Goal: Use online tool/utility: Utilize a website feature to perform a specific function

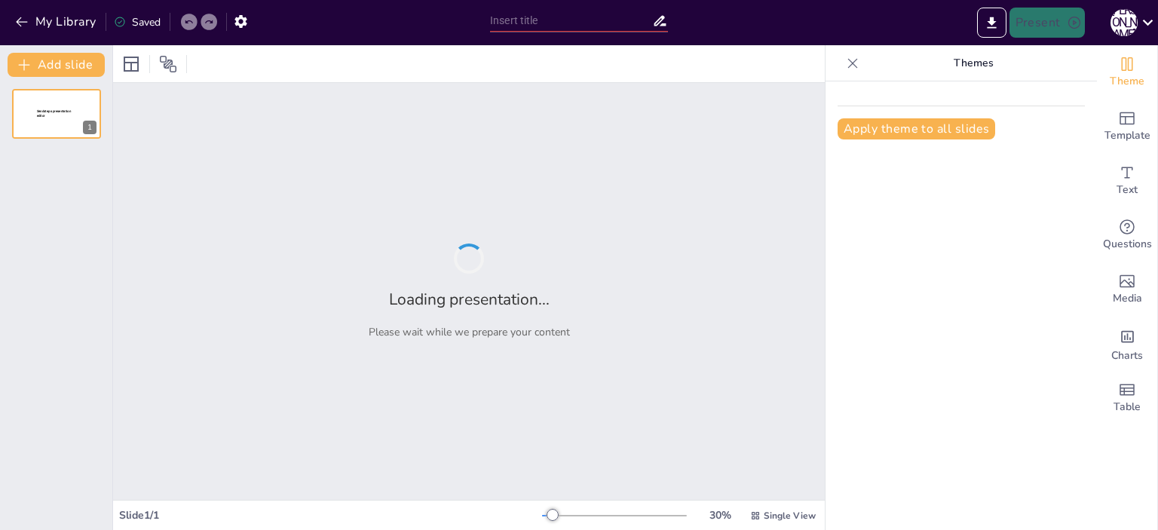
type input "Korxonalarda Yong‘indan Saqlash: Asosiy Tamoyillar va Yondashuvlar"
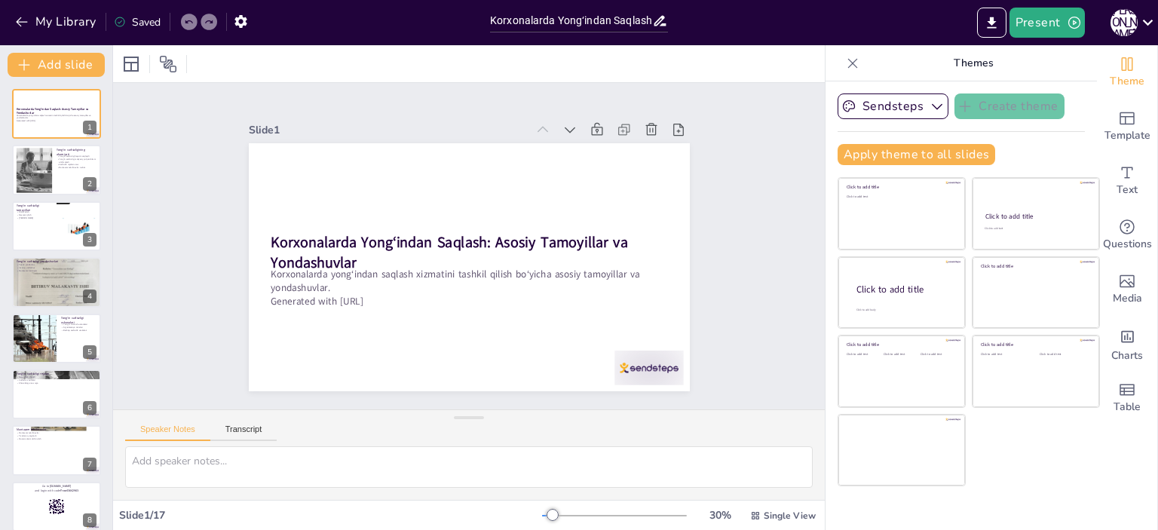
checkbox input "true"
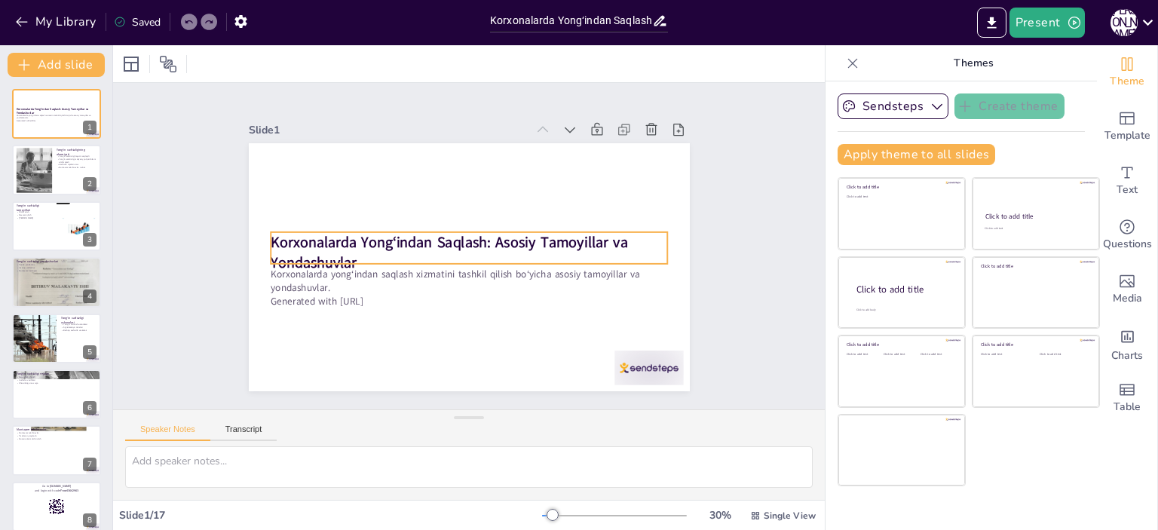
checkbox input "true"
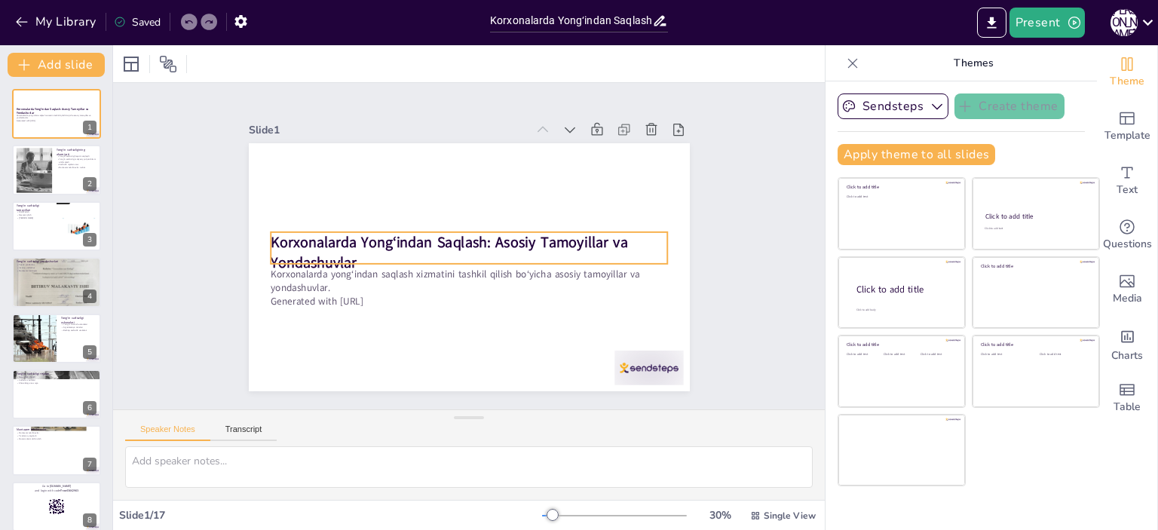
checkbox input "true"
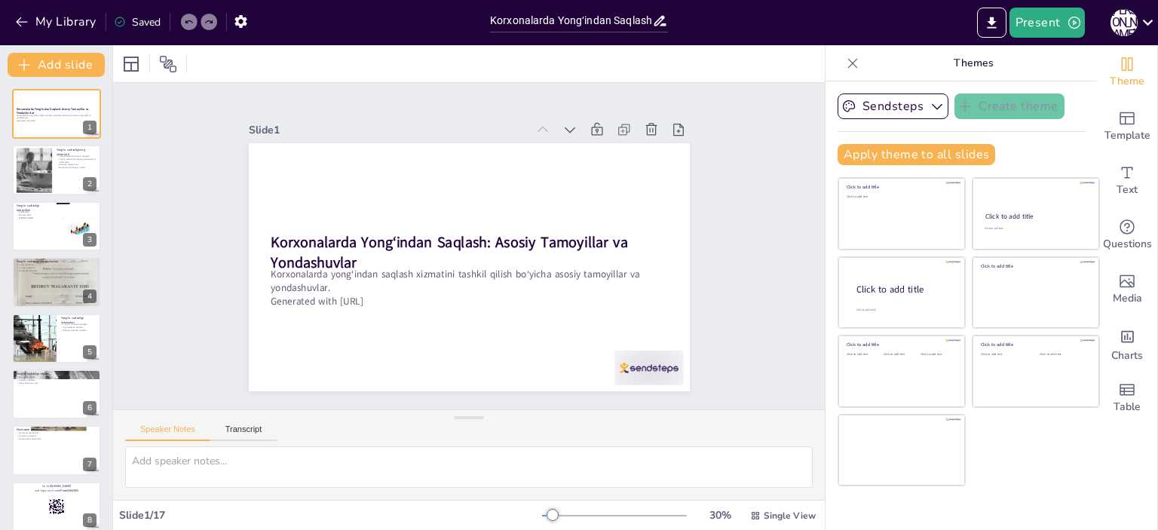
checkbox input "true"
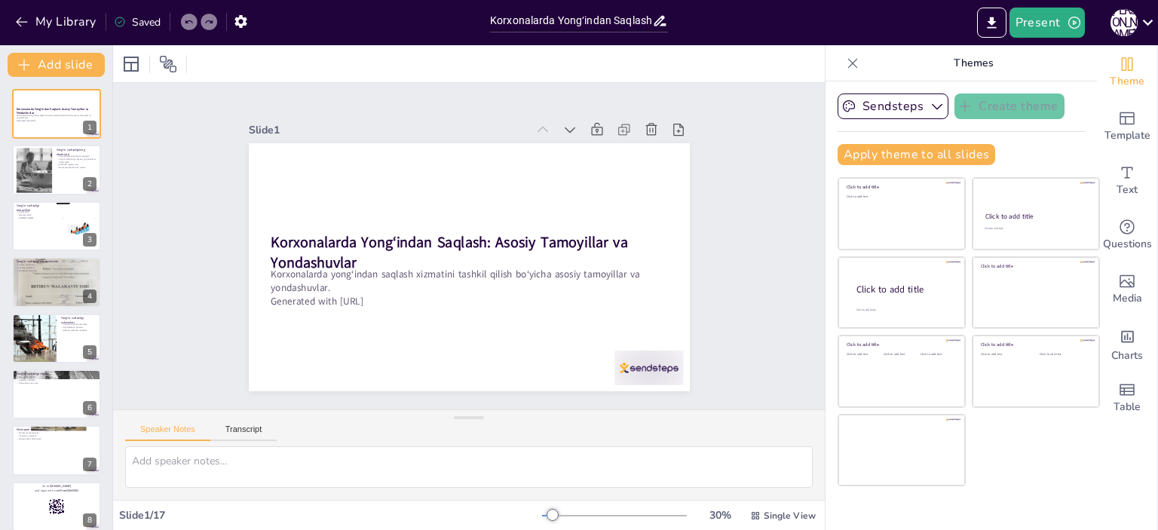
checkbox input "true"
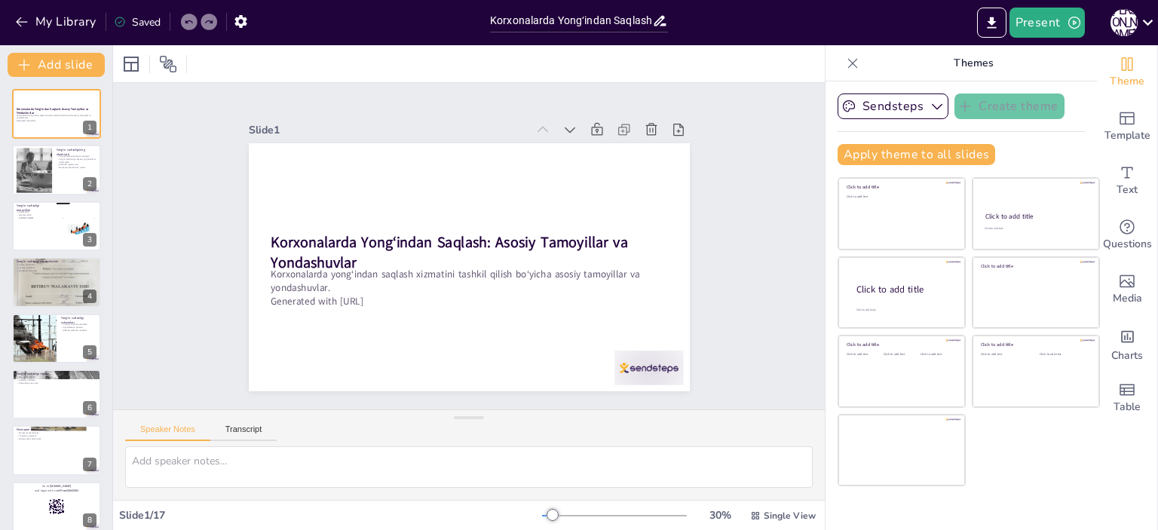
checkbox input "true"
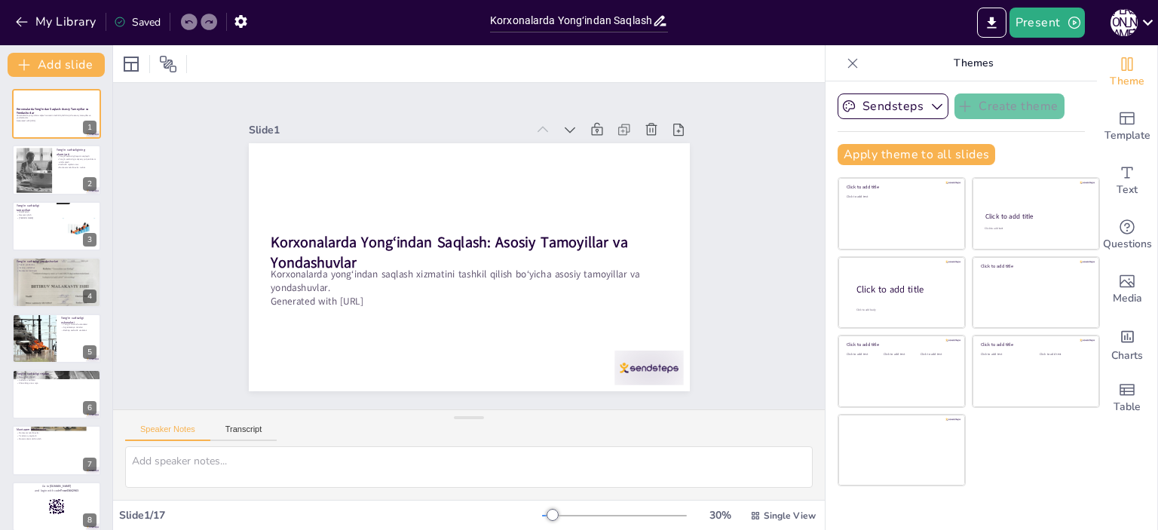
checkbox input "true"
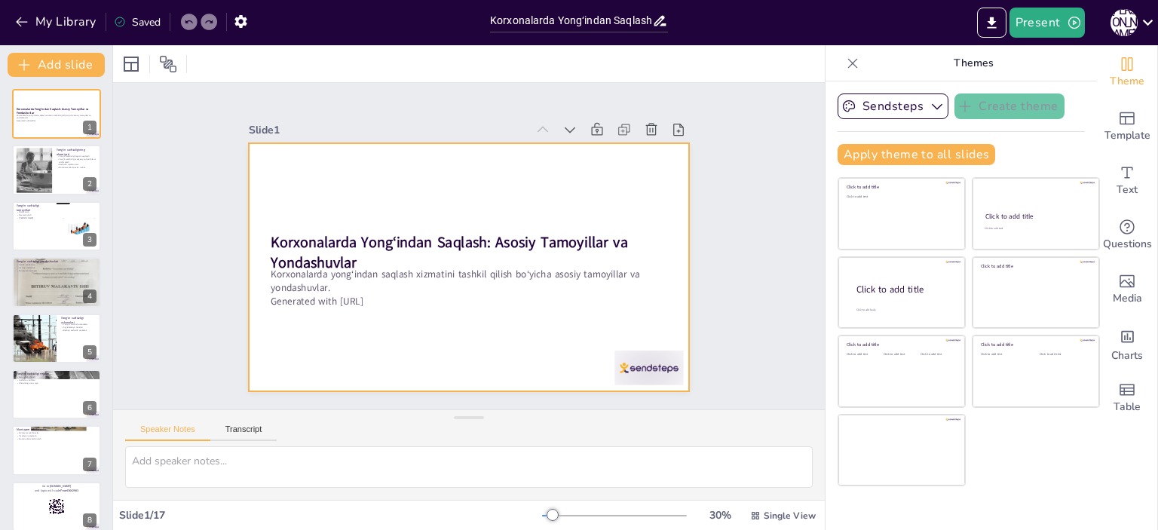
checkbox input "true"
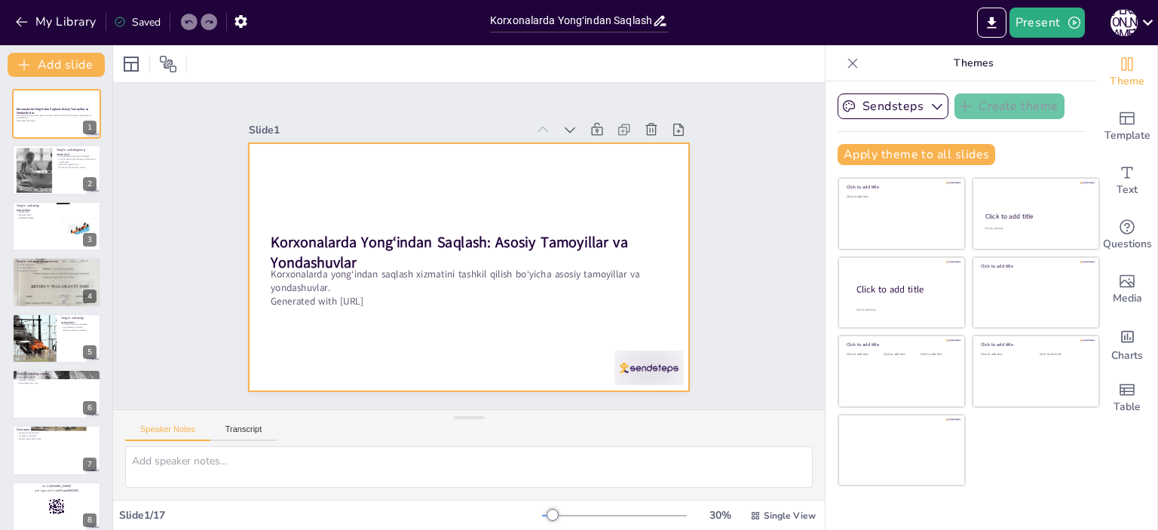
checkbox input "true"
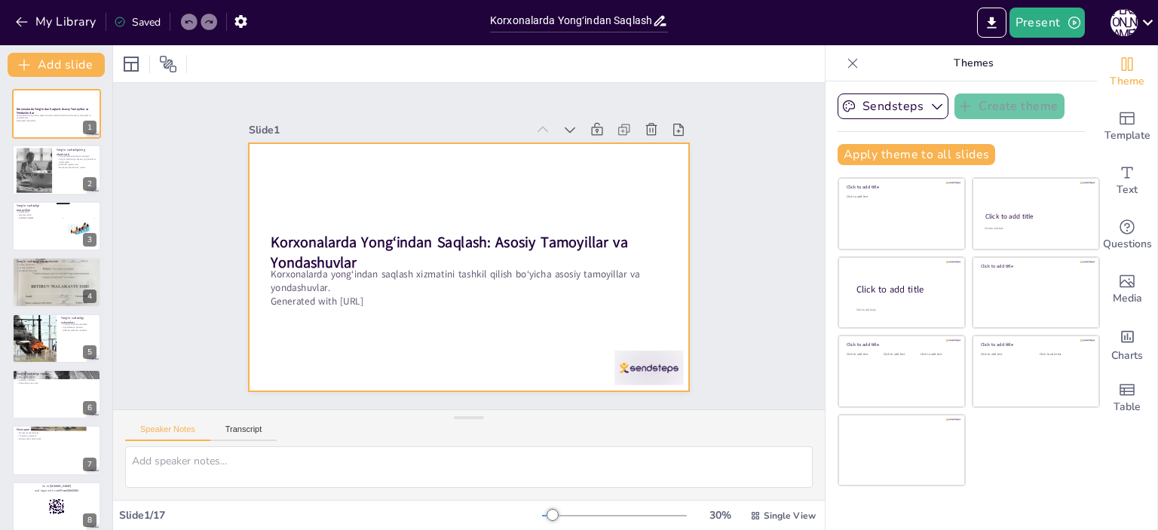
checkbox input "true"
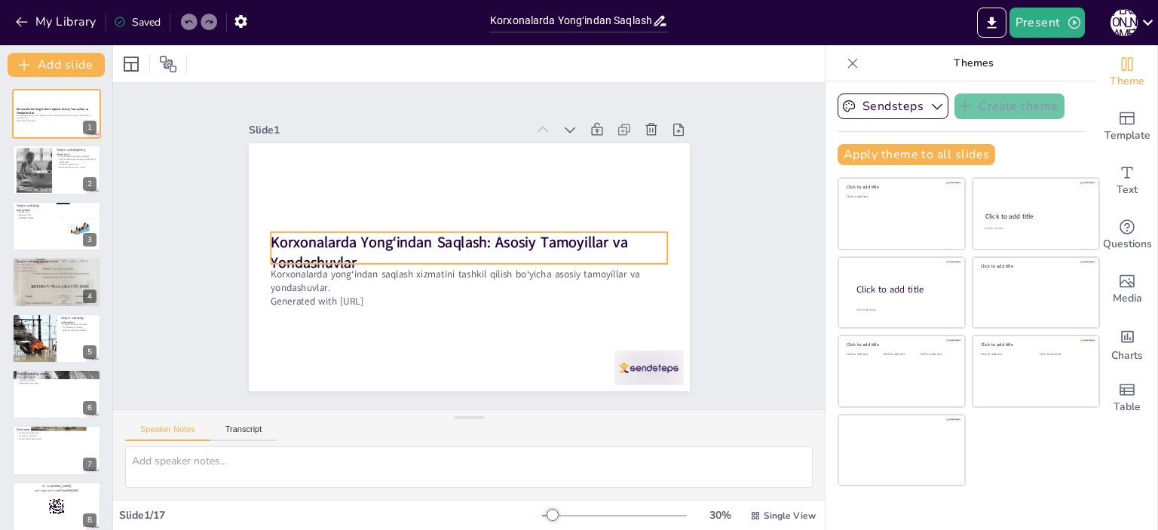
checkbox input "true"
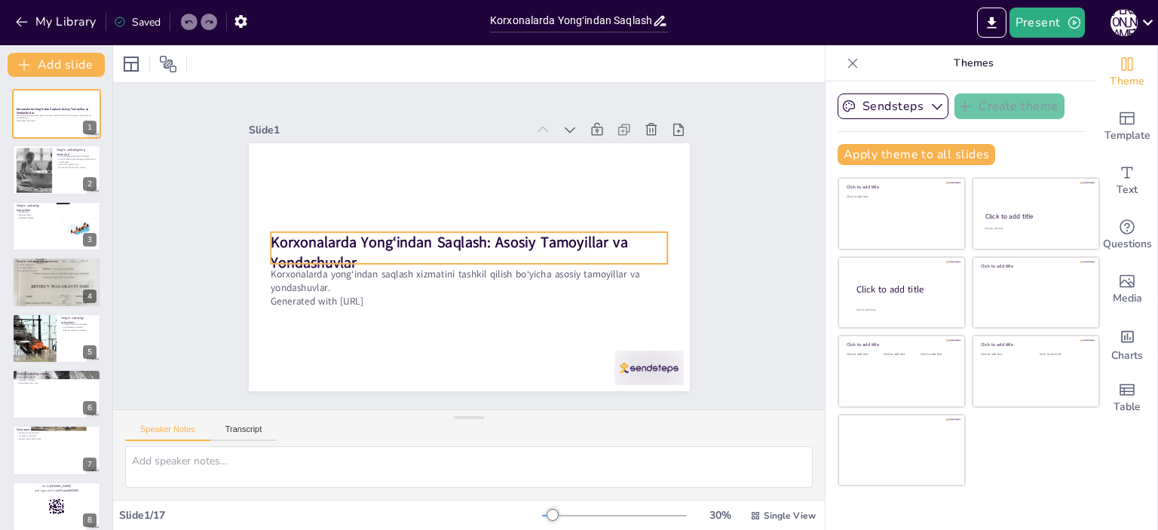
checkbox input "true"
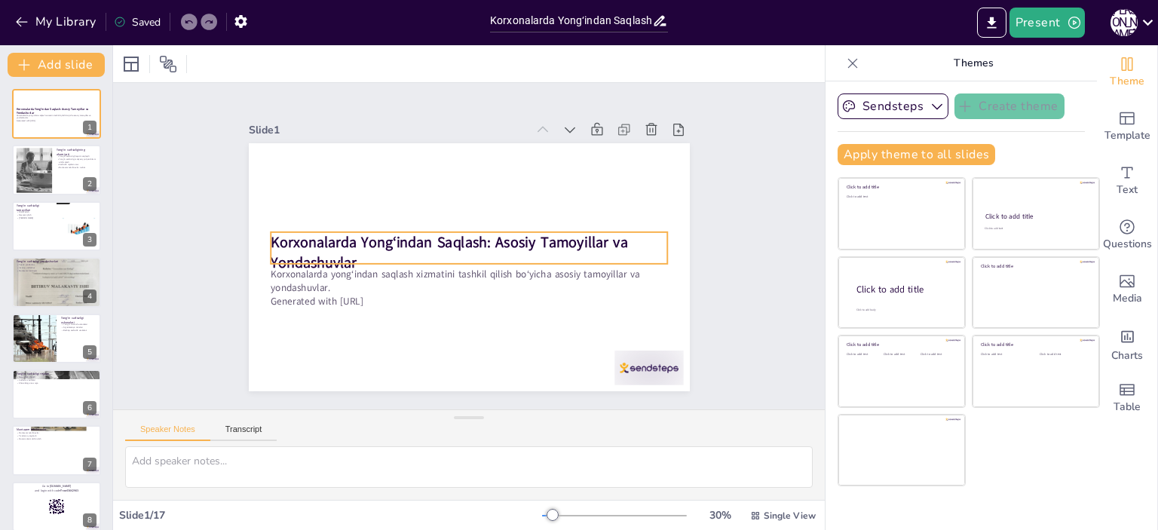
checkbox input "true"
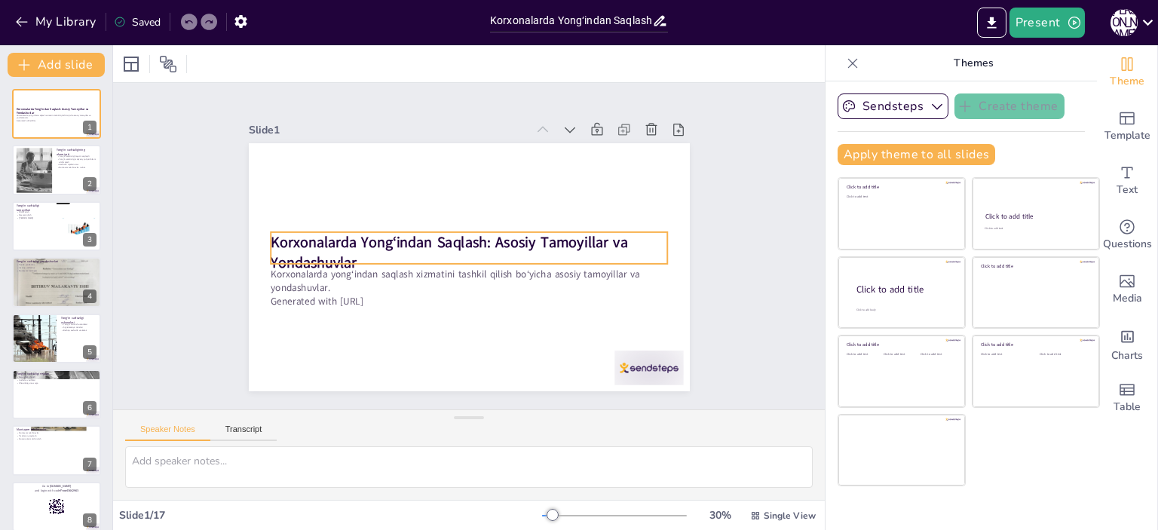
checkbox input "true"
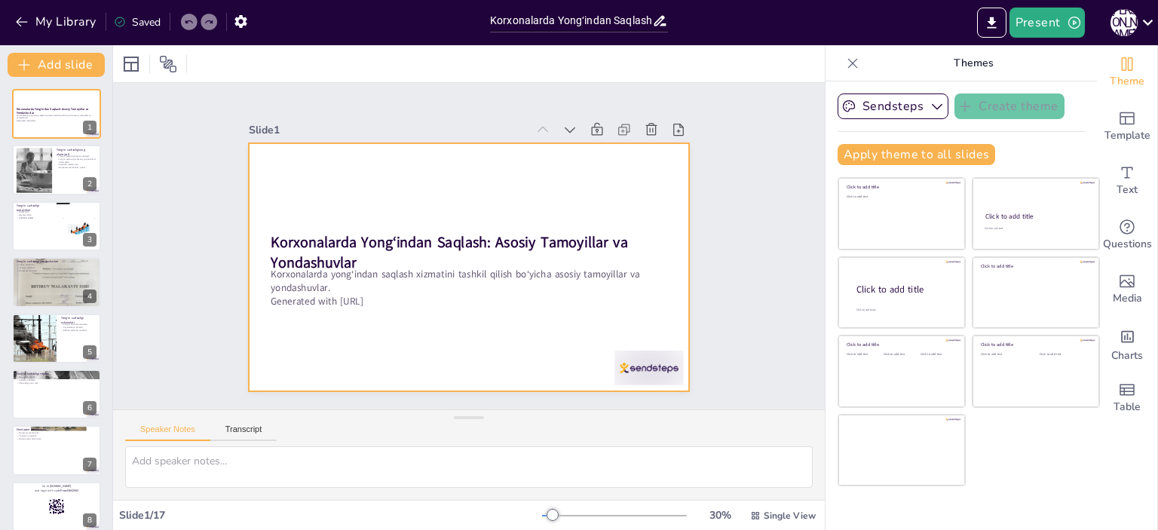
checkbox input "true"
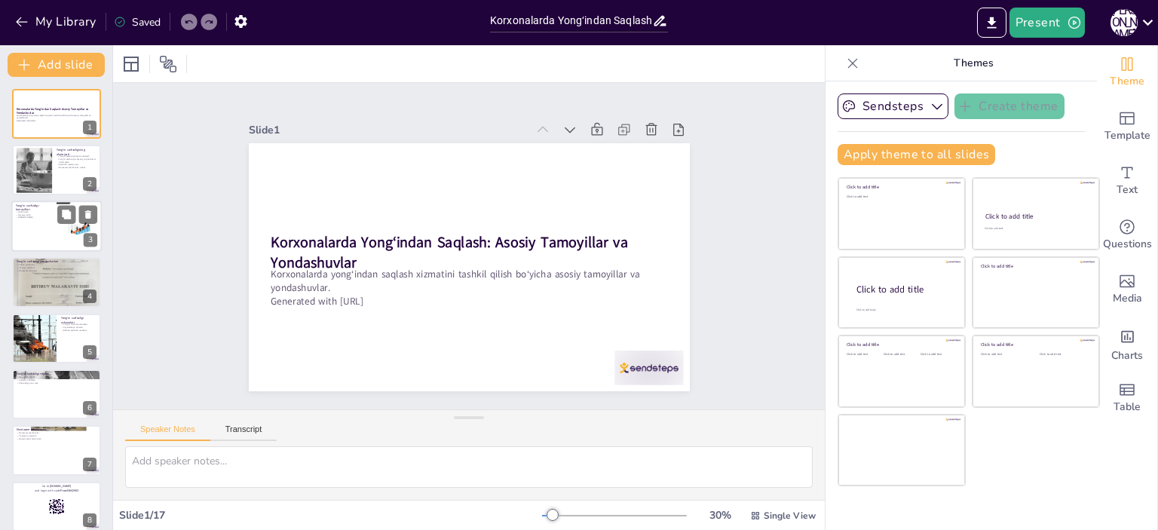
checkbox input "true"
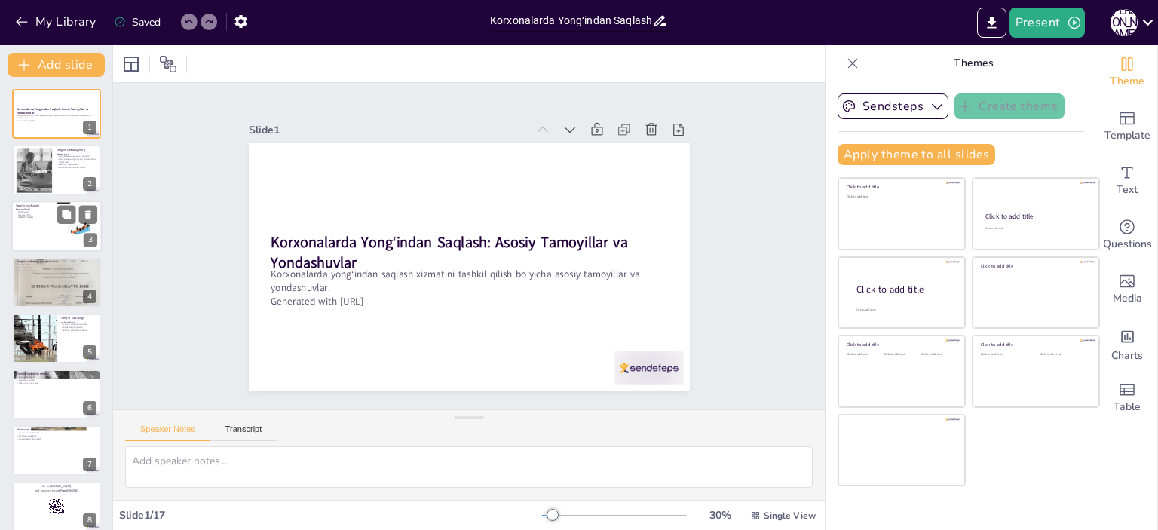
checkbox input "true"
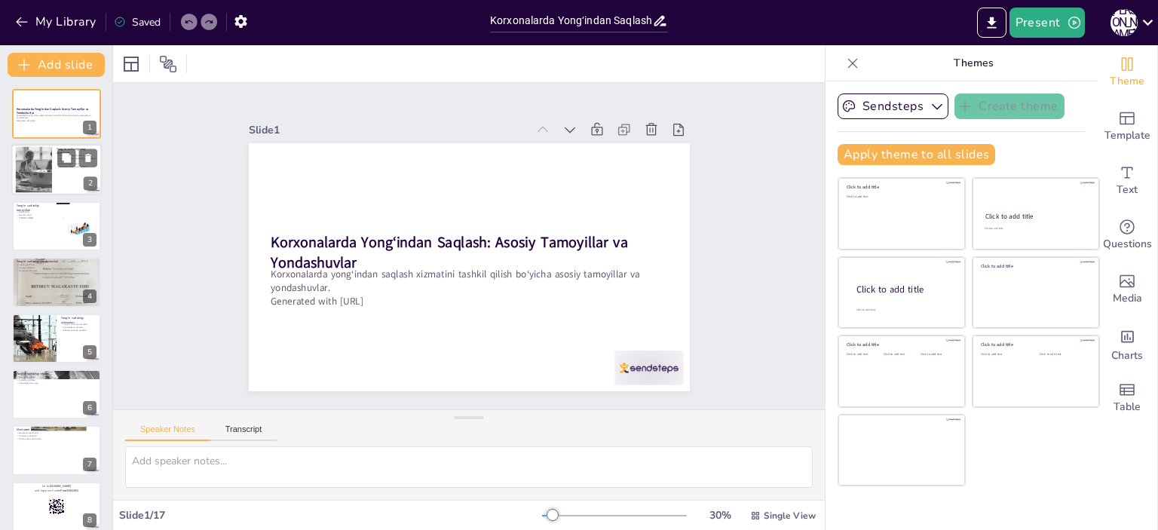
checkbox input "true"
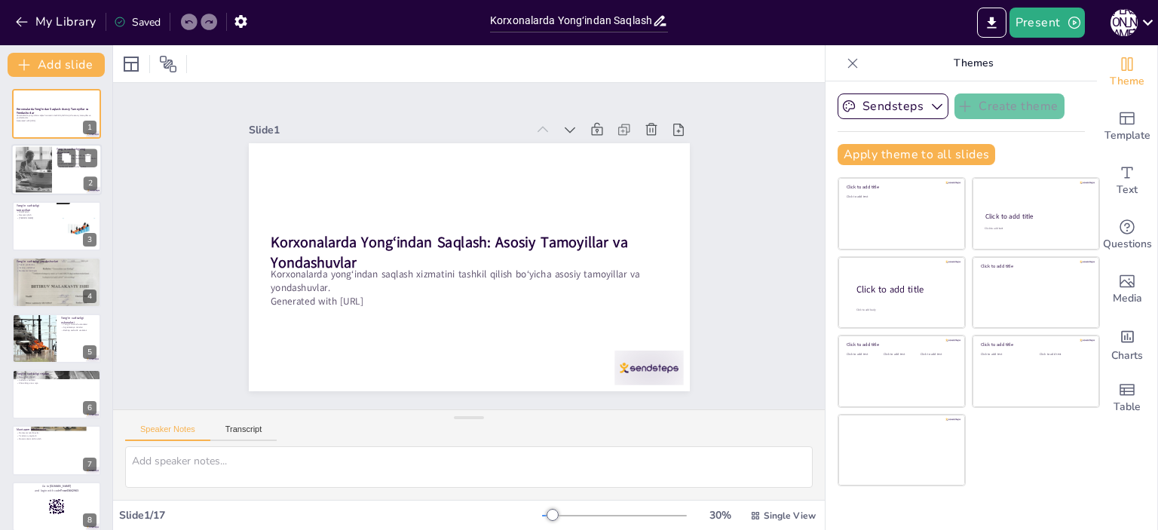
checkbox input "true"
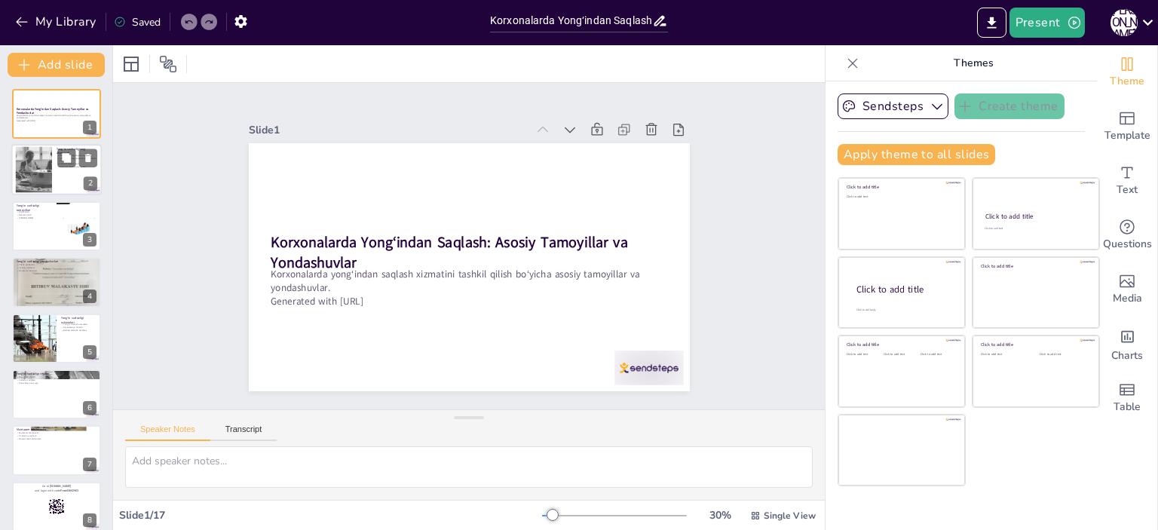
checkbox input "true"
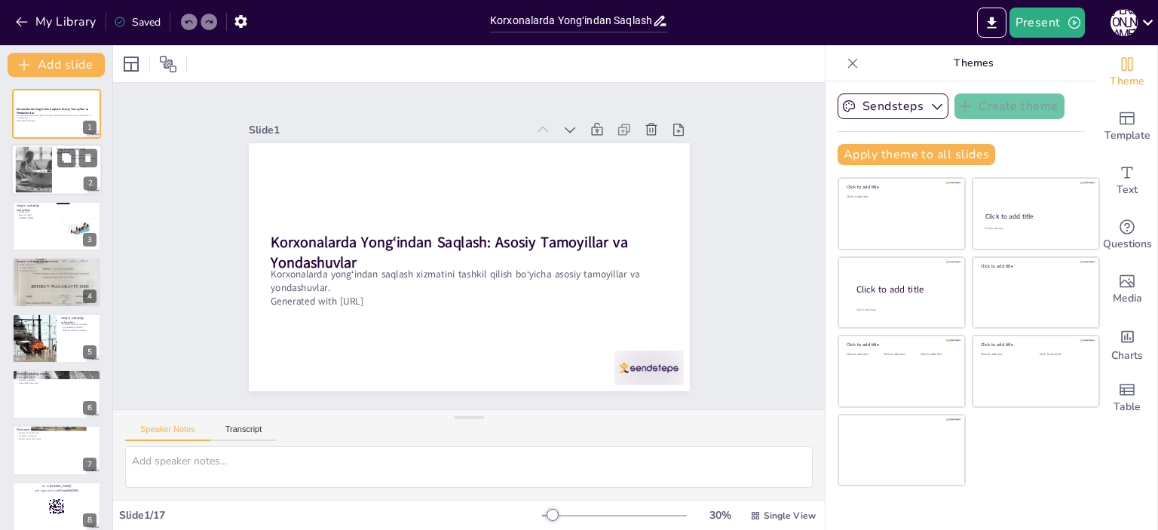
checkbox input "true"
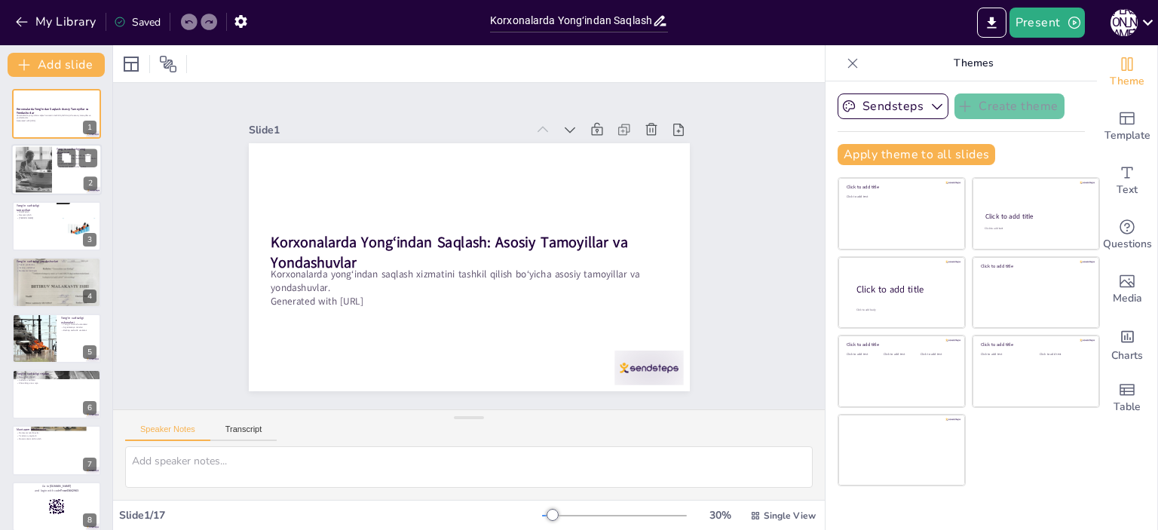
checkbox input "true"
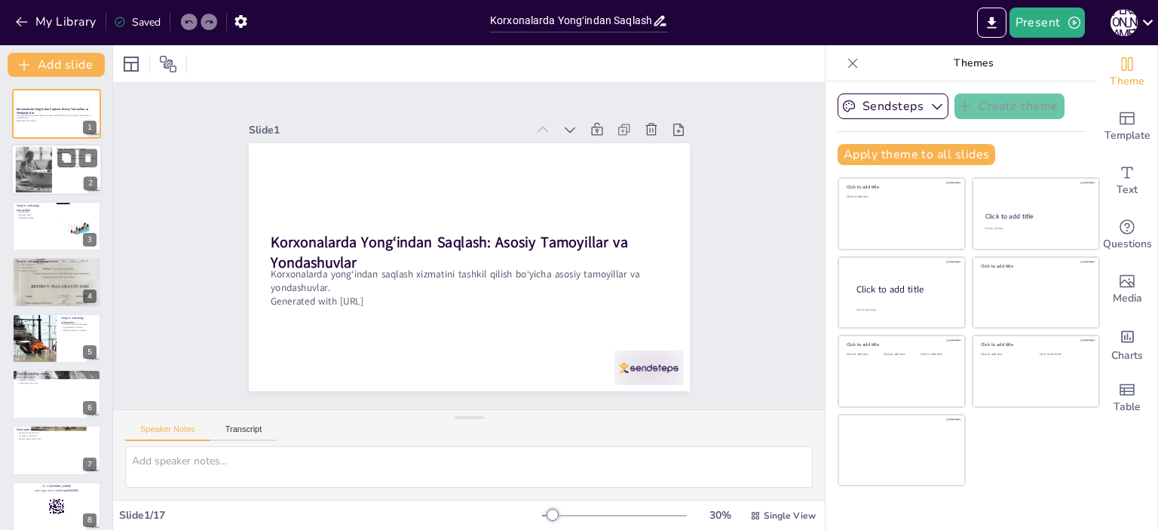
click at [44, 160] on div at bounding box center [33, 170] width 67 height 46
type textarea "Yong‘in xavfsizligi hayotni saqlashda muhim ahamiyatga ega. Har bir korxona yon…"
checkbox input "true"
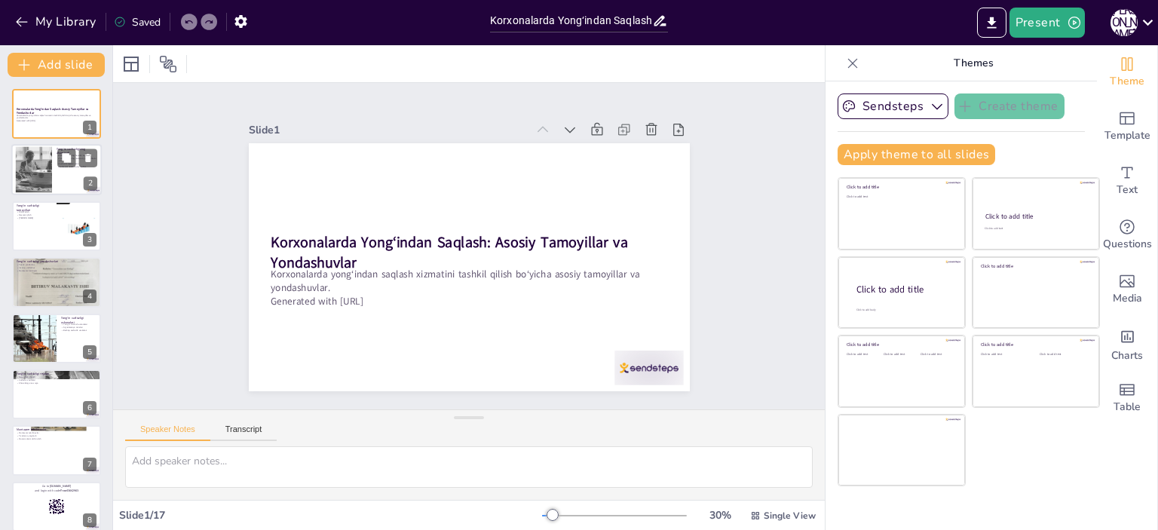
checkbox input "true"
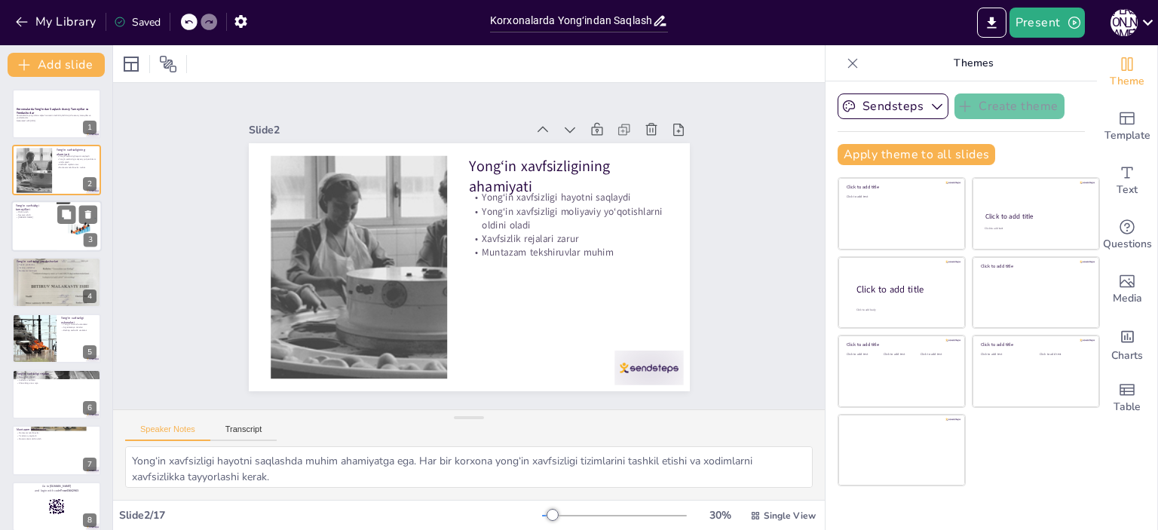
checkbox input "true"
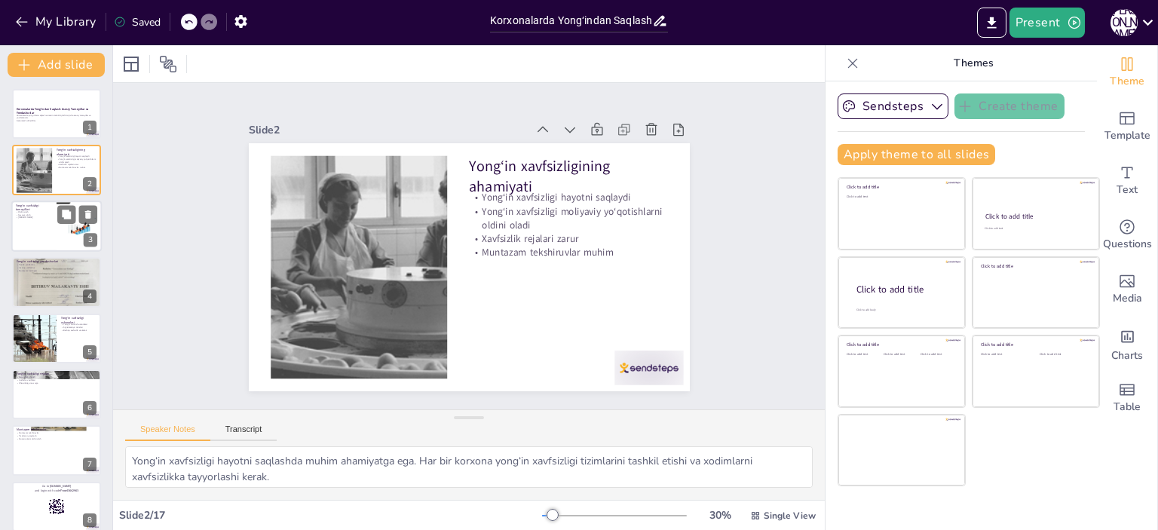
checkbox input "true"
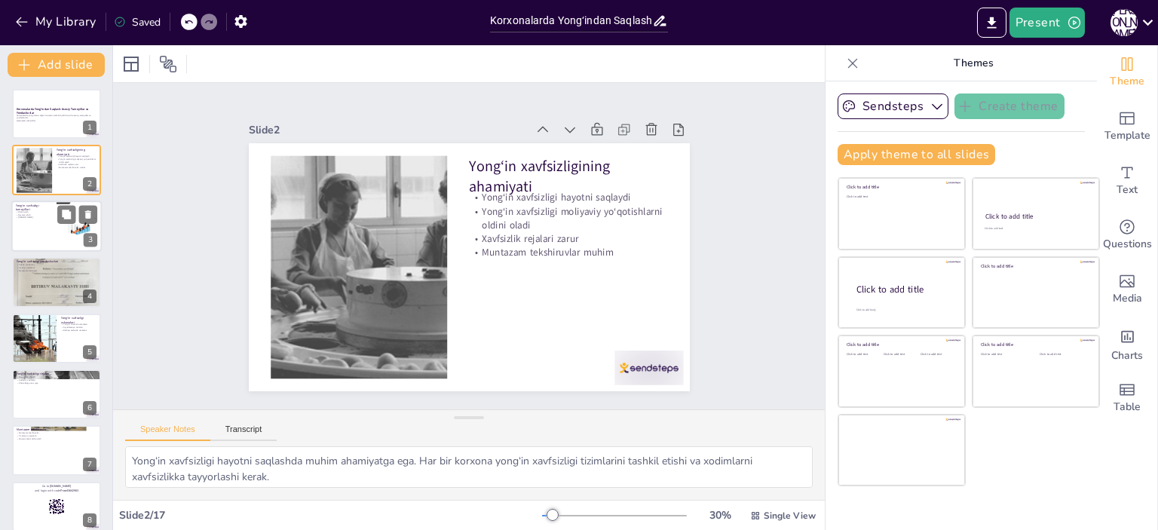
click at [49, 224] on div at bounding box center [56, 226] width 90 height 51
type textarea "Yong‘in xavfsizligi tamoyillaridan biri oldini olishdir. Bu yong‘inlarning keli…"
checkbox input "true"
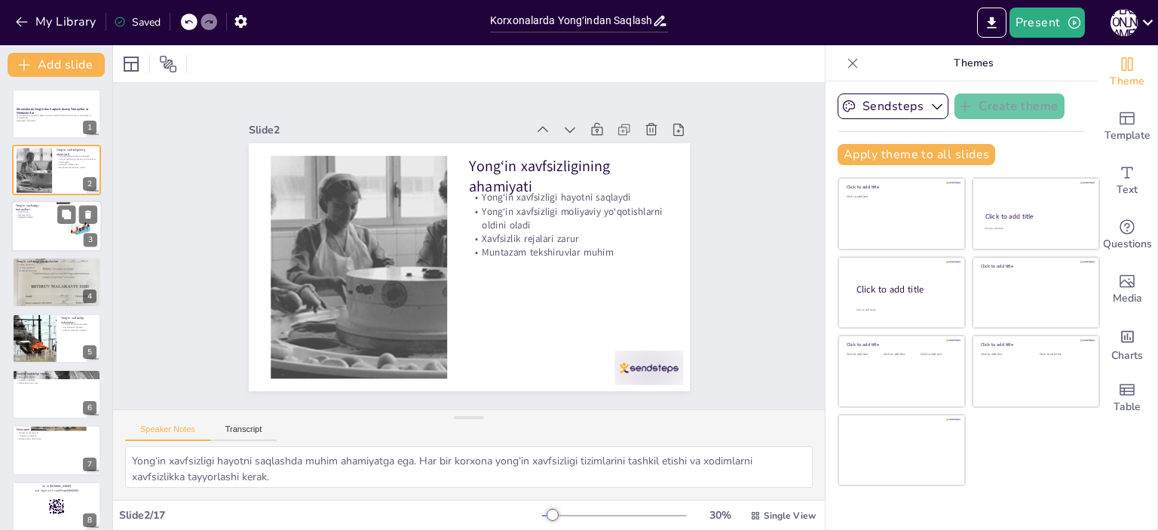
checkbox input "true"
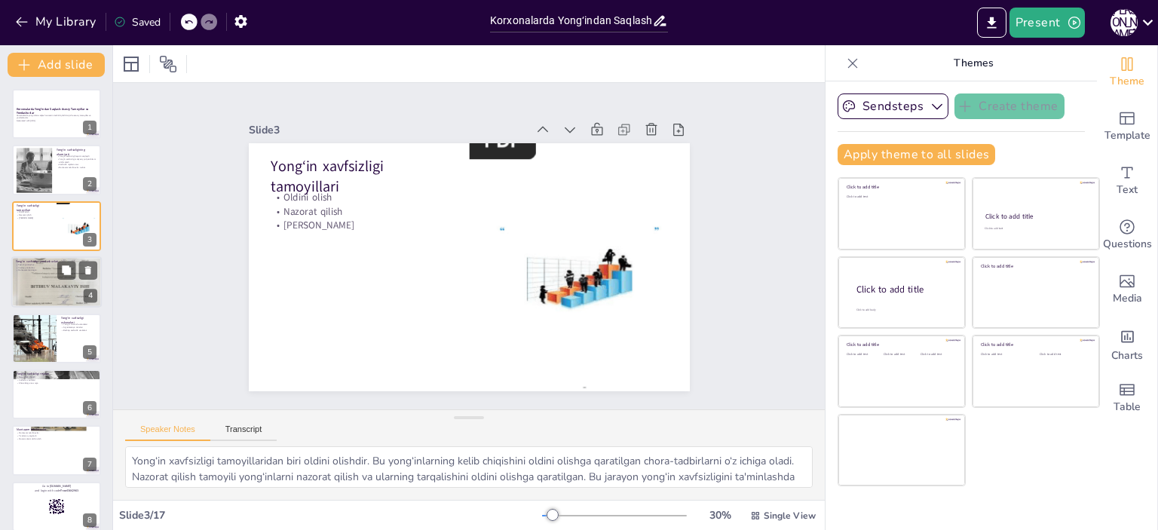
checkbox input "true"
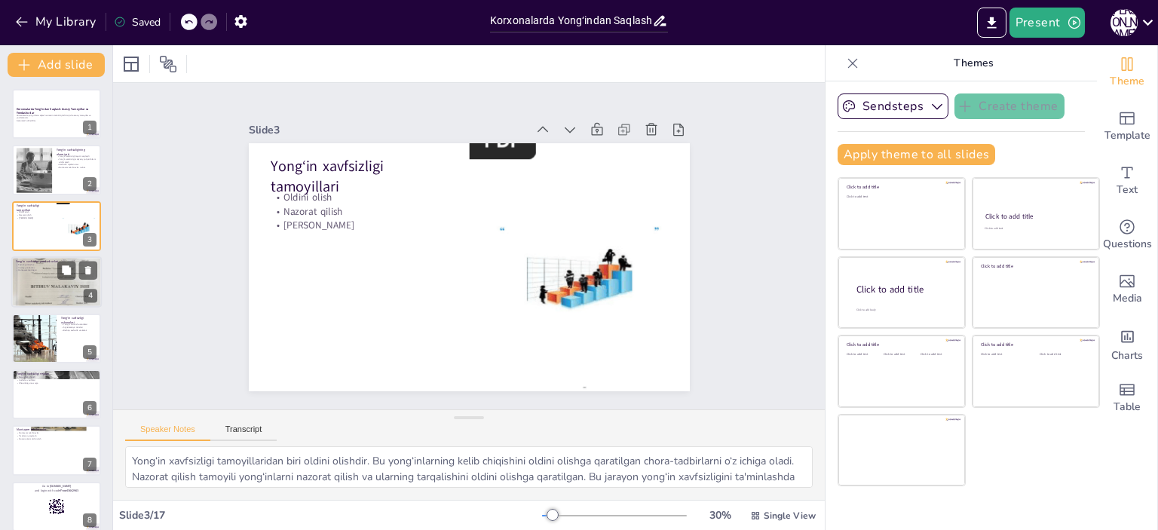
checkbox input "true"
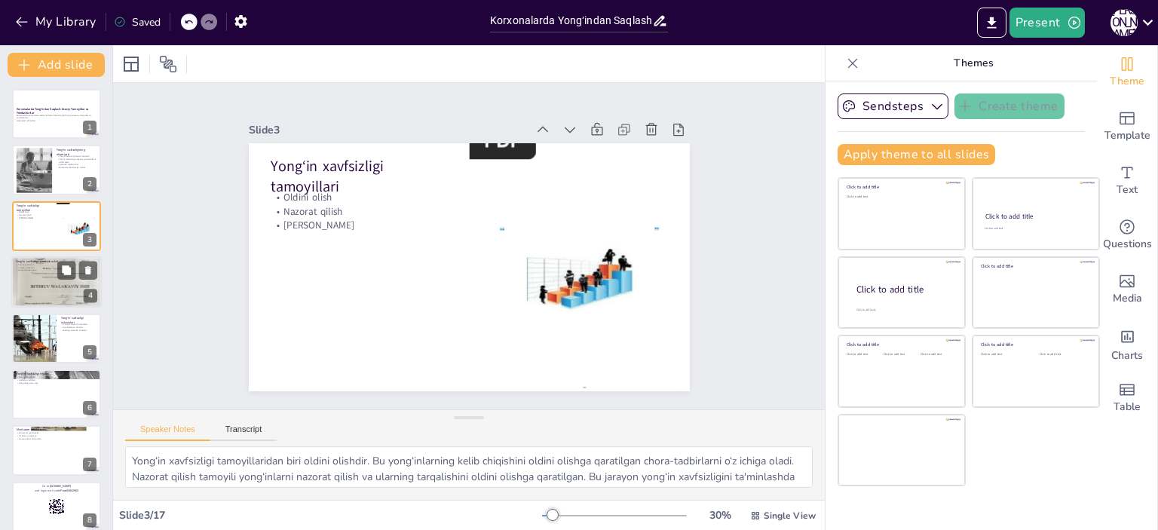
checkbox input "true"
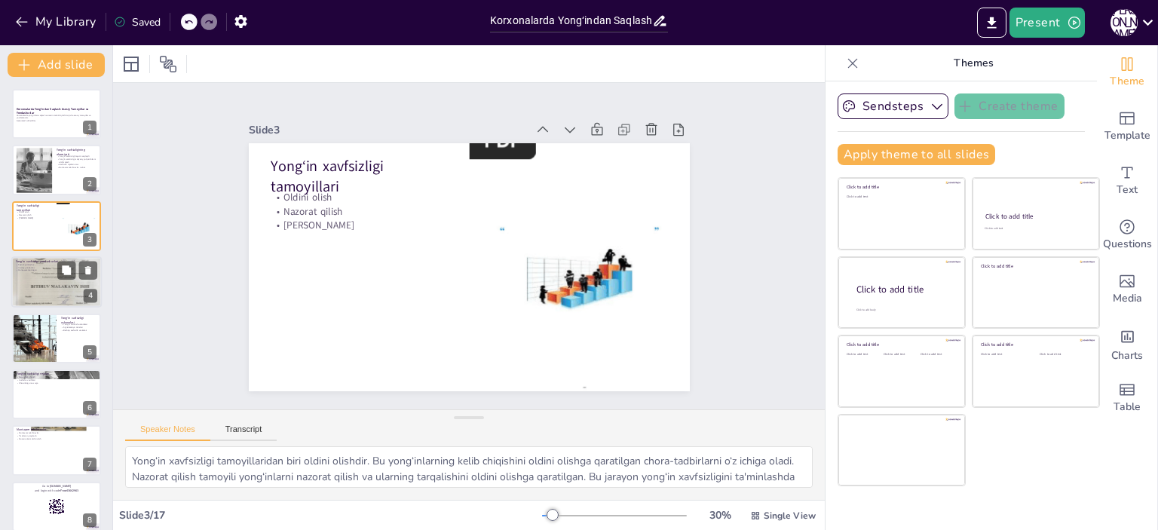
checkbox input "true"
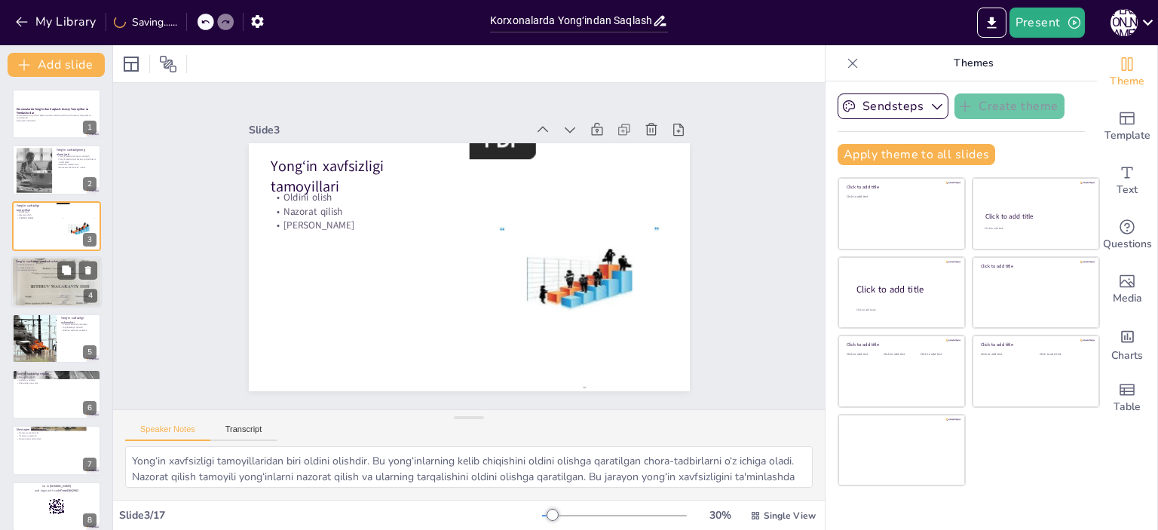
checkbox input "true"
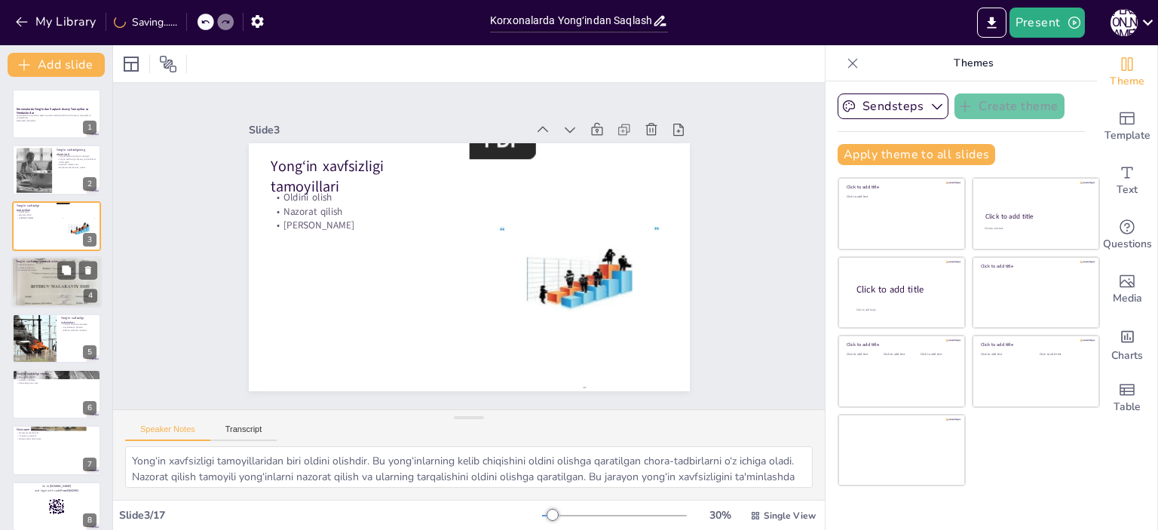
checkbox input "true"
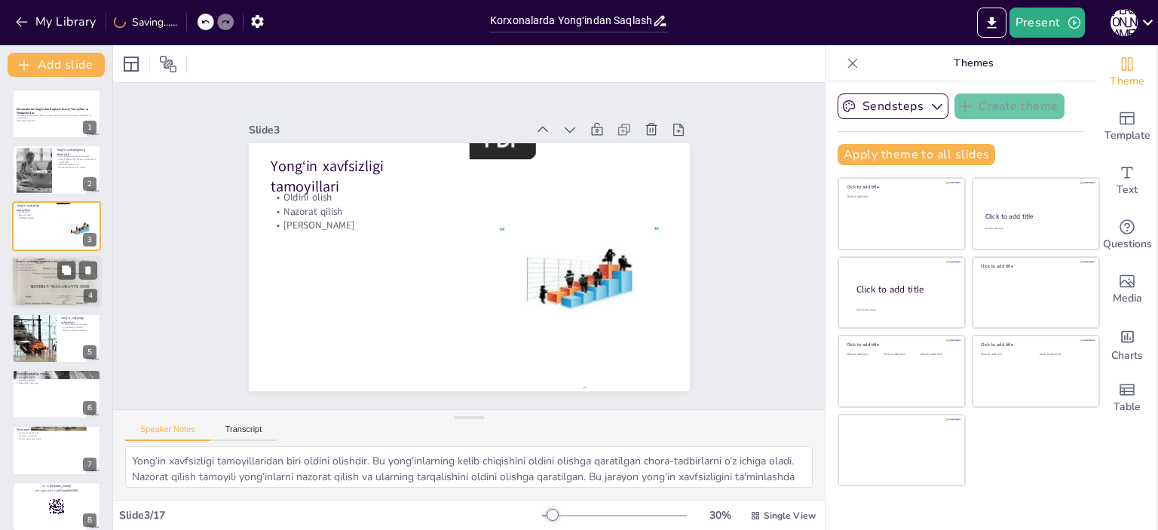
checkbox input "true"
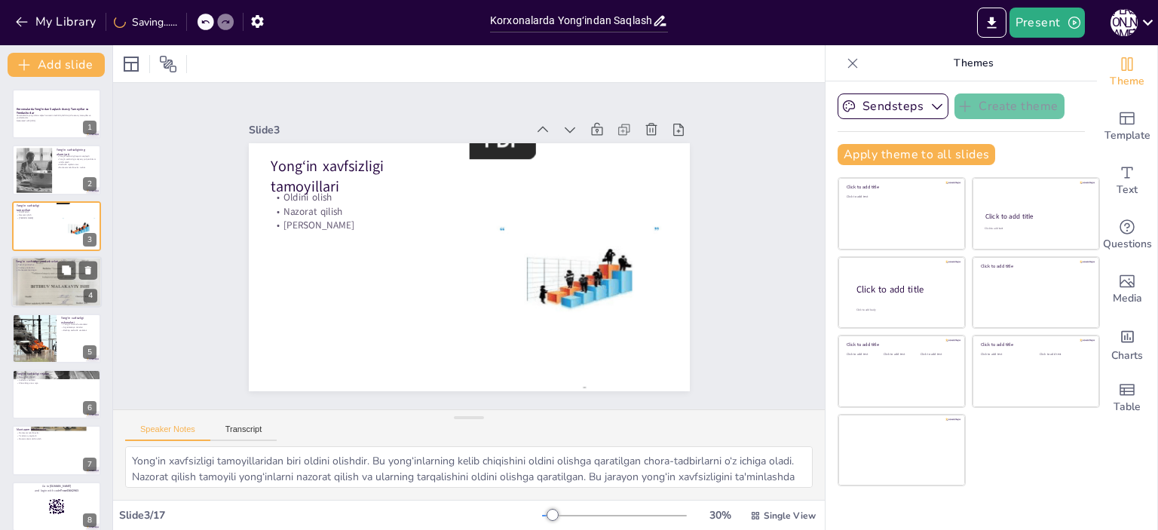
checkbox input "true"
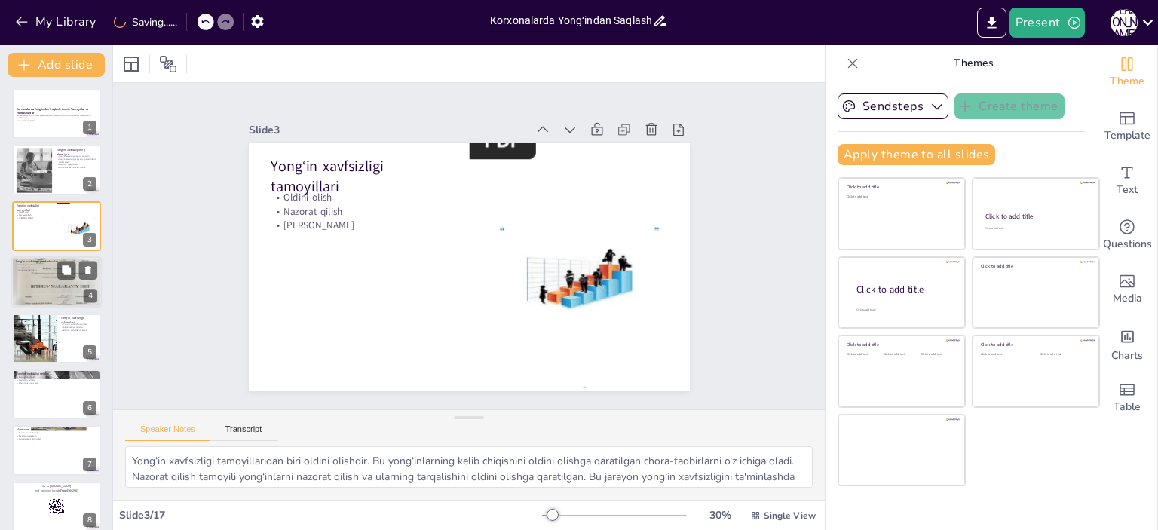
checkbox input "true"
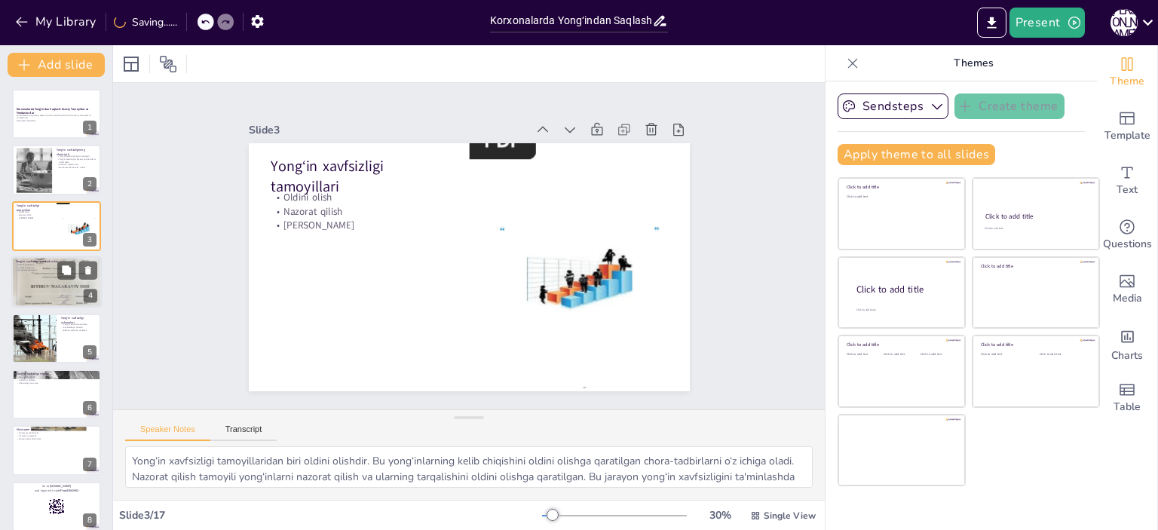
checkbox input "true"
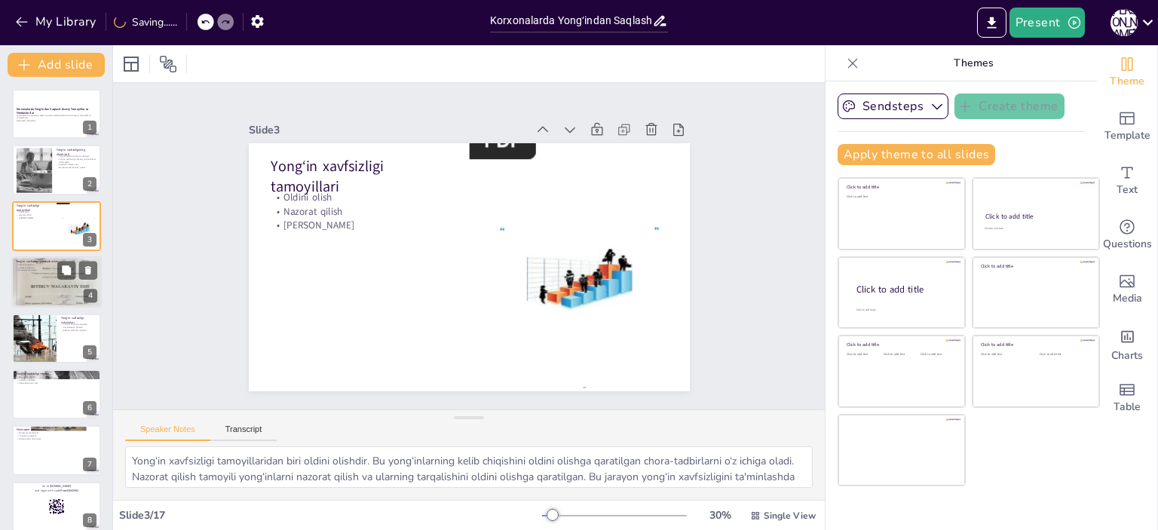
checkbox input "true"
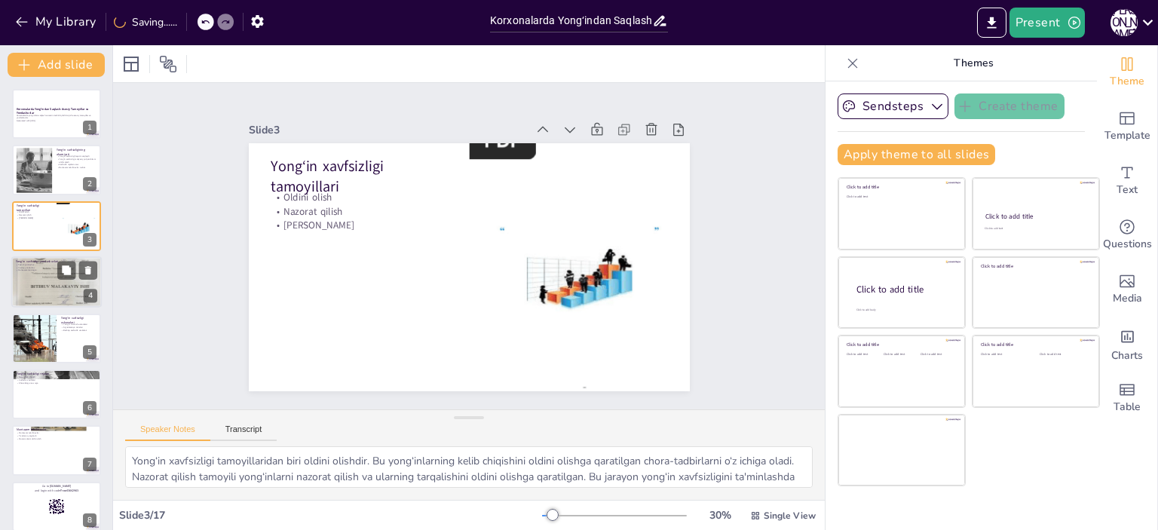
checkbox input "true"
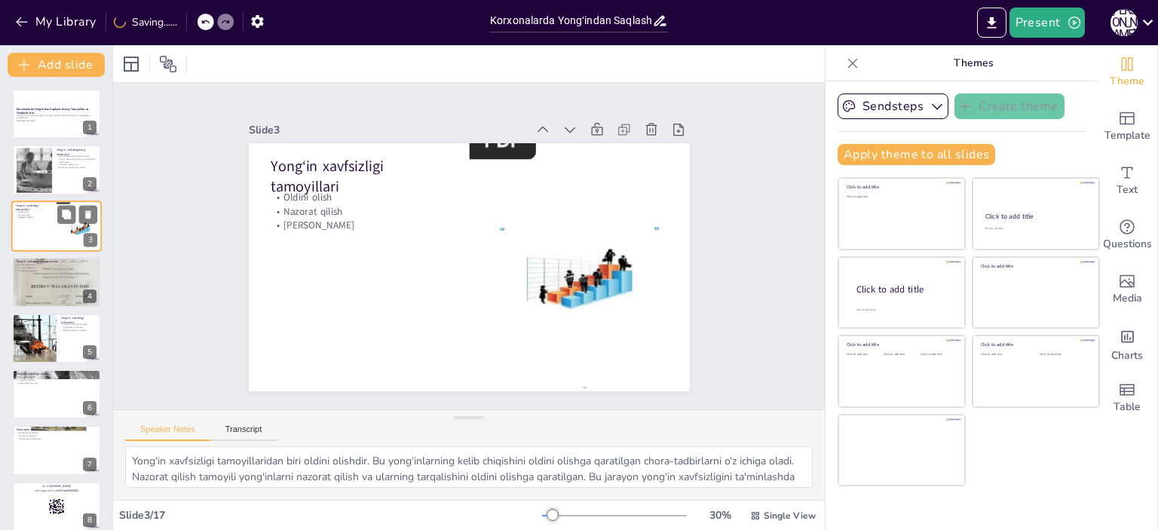
checkbox input "true"
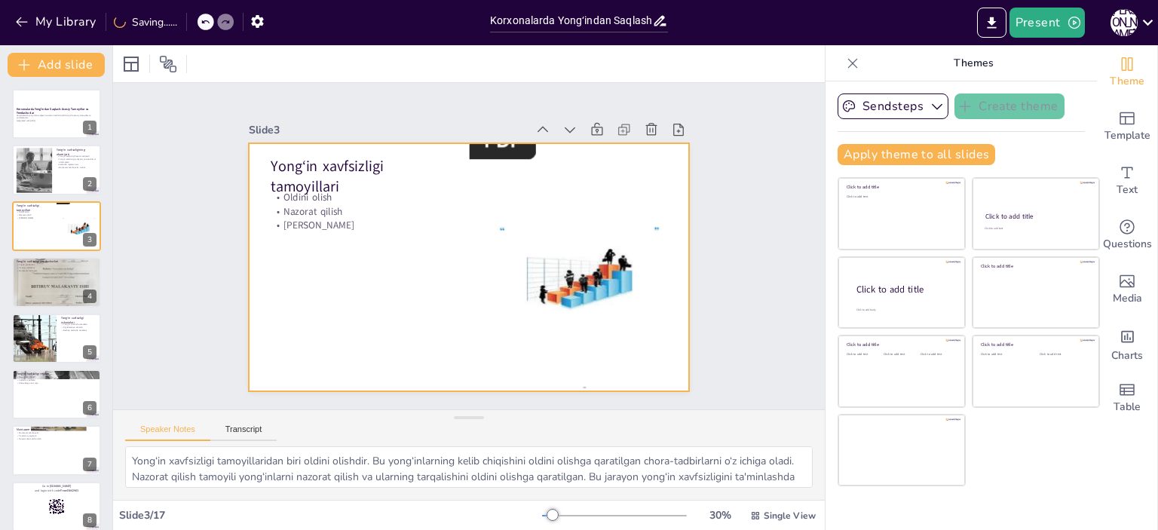
checkbox input "true"
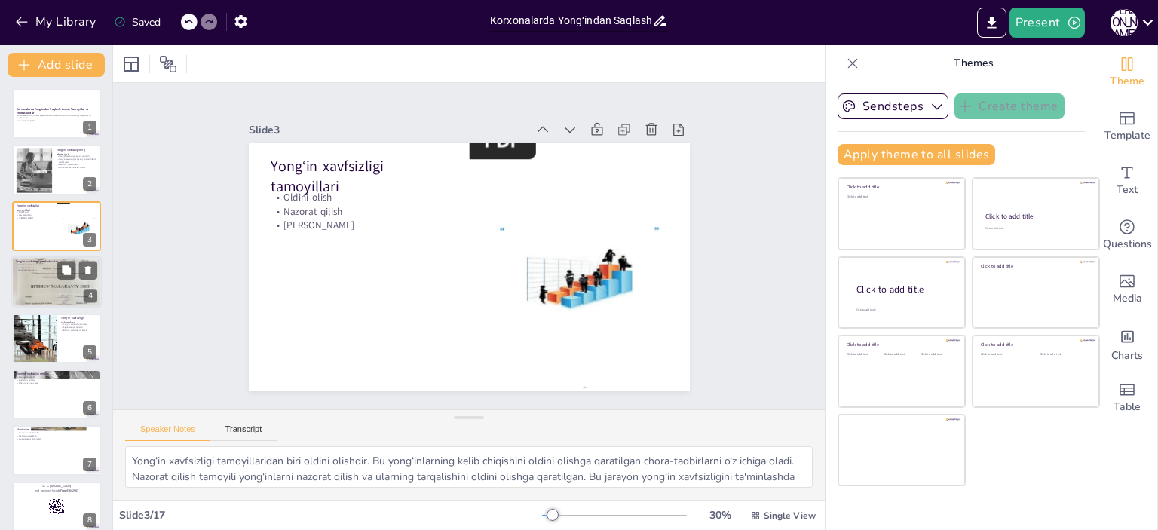
click at [42, 283] on div at bounding box center [56, 282] width 90 height 121
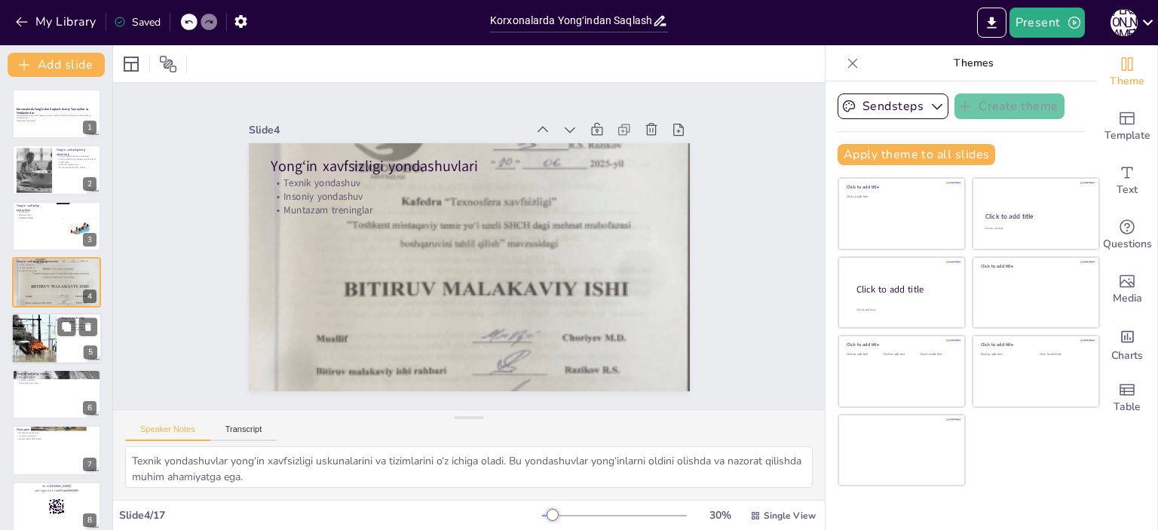
click at [60, 339] on div at bounding box center [56, 338] width 90 height 51
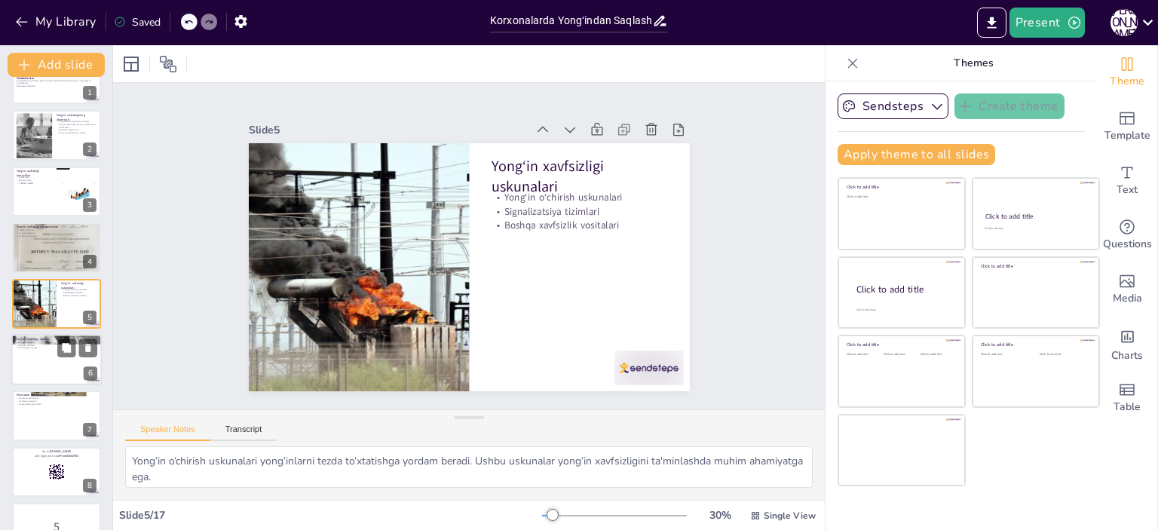
click at [48, 354] on div at bounding box center [56, 359] width 90 height 51
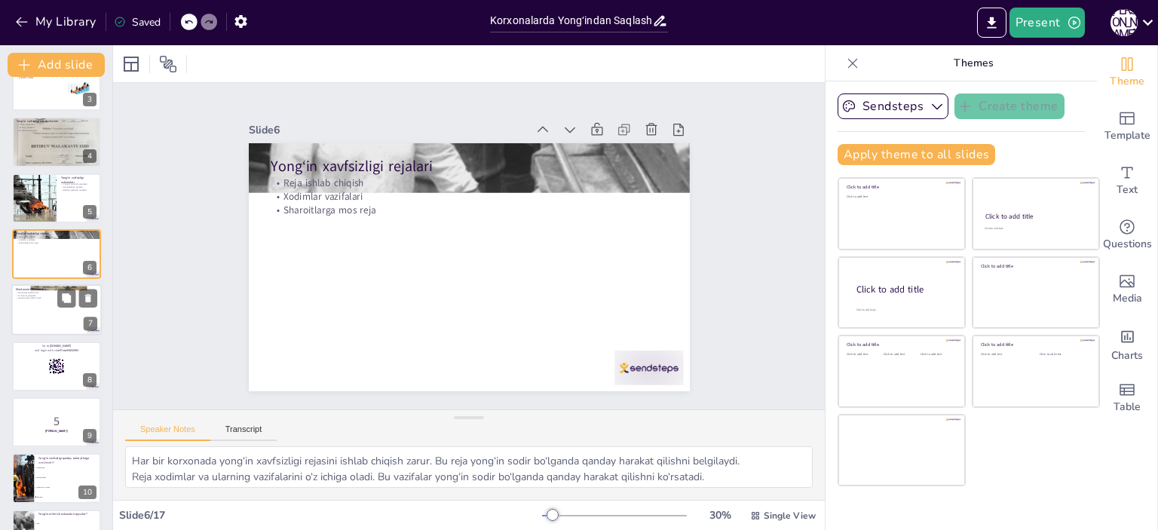
scroll to position [166, 0]
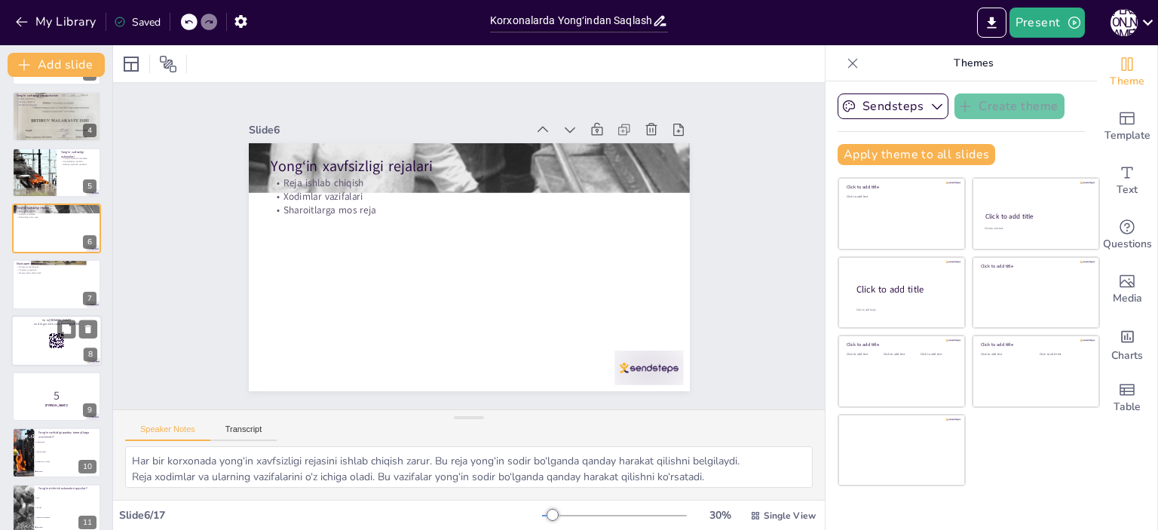
click at [42, 338] on div at bounding box center [56, 340] width 90 height 51
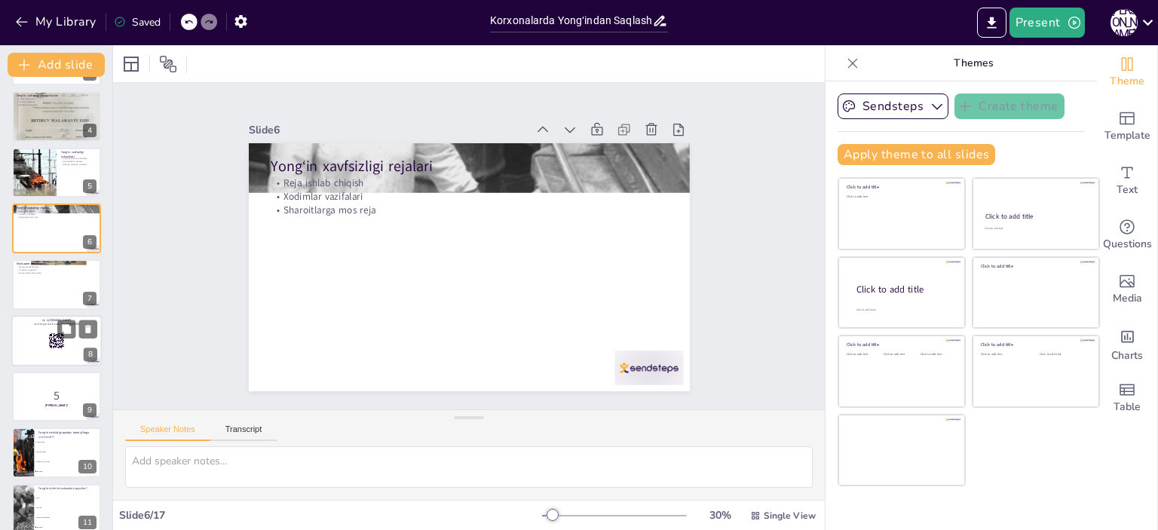
scroll to position [203, 0]
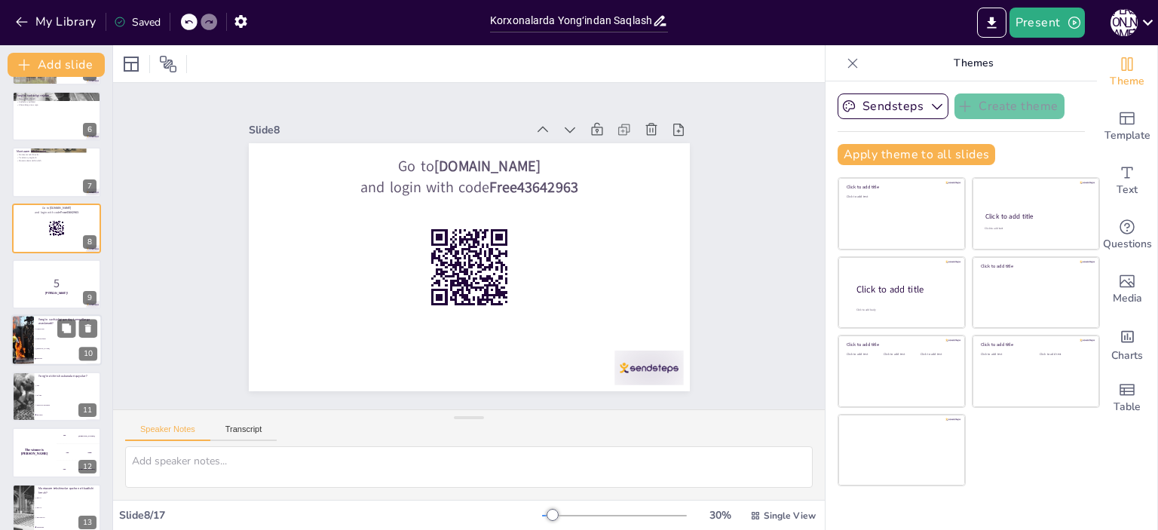
click at [46, 339] on span "Nazorat qilish" at bounding box center [68, 340] width 65 height 2
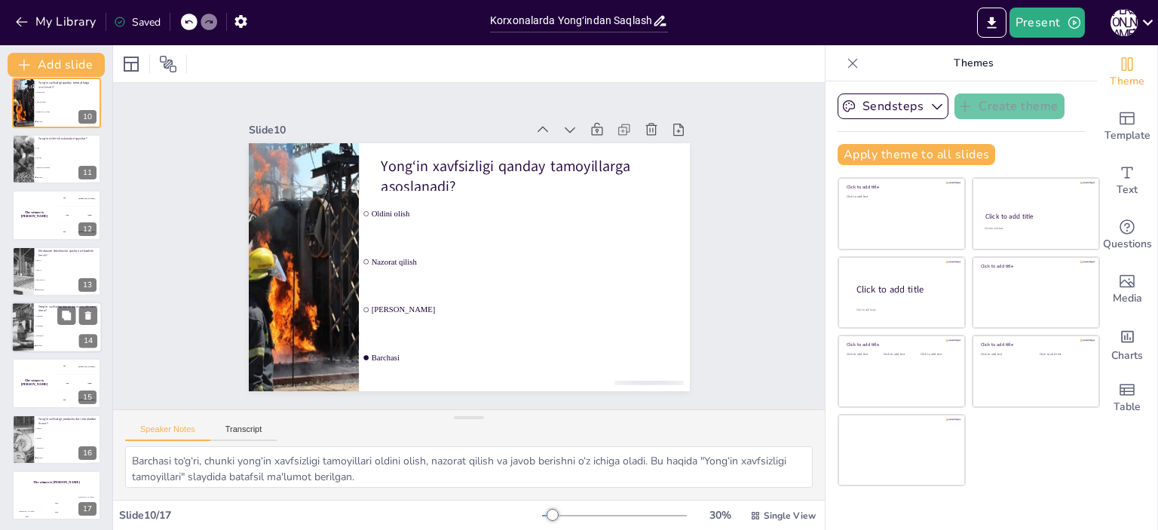
scroll to position [518, 0]
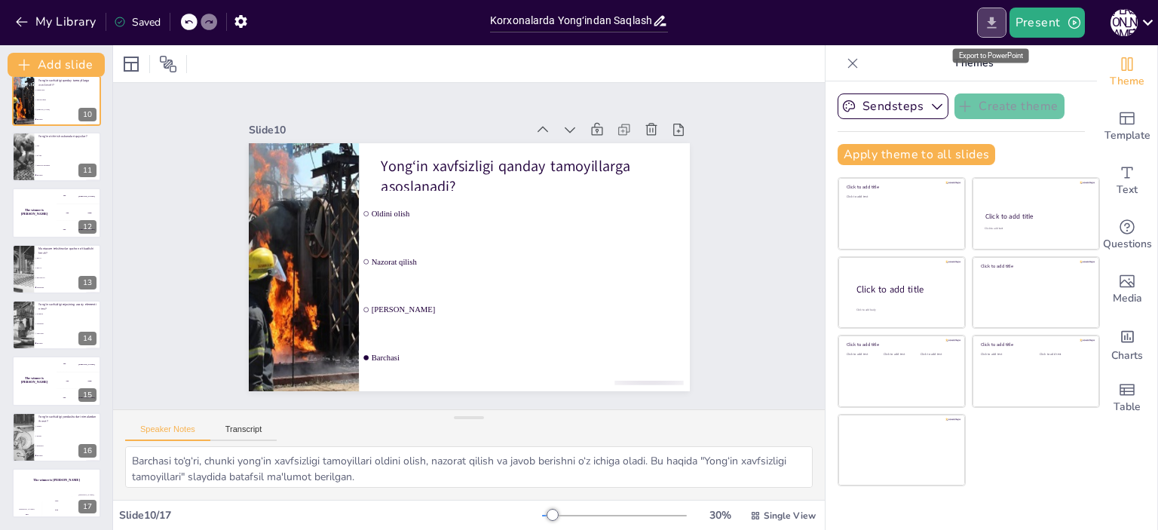
click at [1004, 21] on button "Export to PowerPoint" at bounding box center [991, 23] width 29 height 30
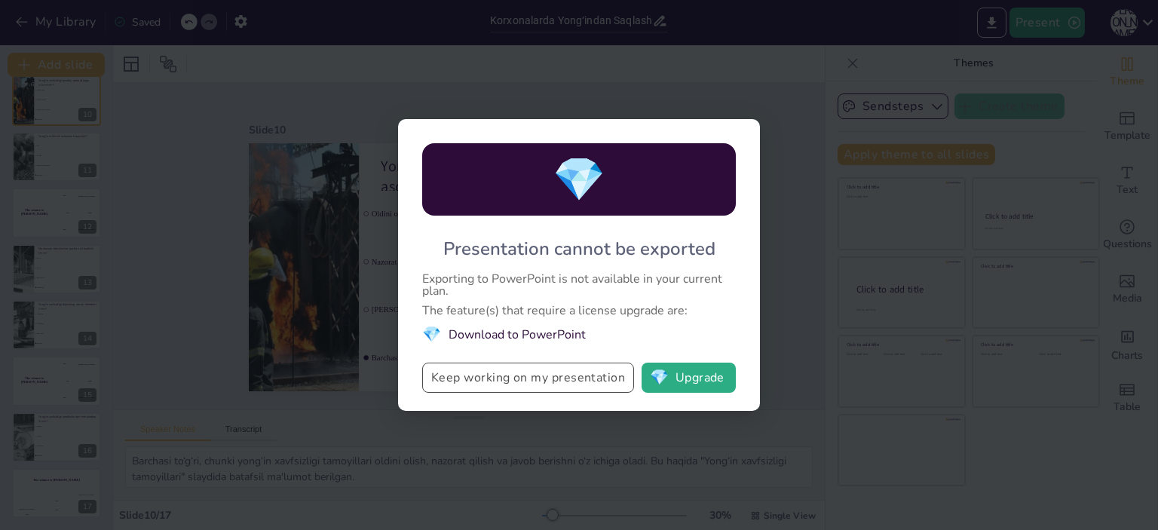
click at [541, 377] on button "Keep working on my presentation" at bounding box center [528, 378] width 212 height 30
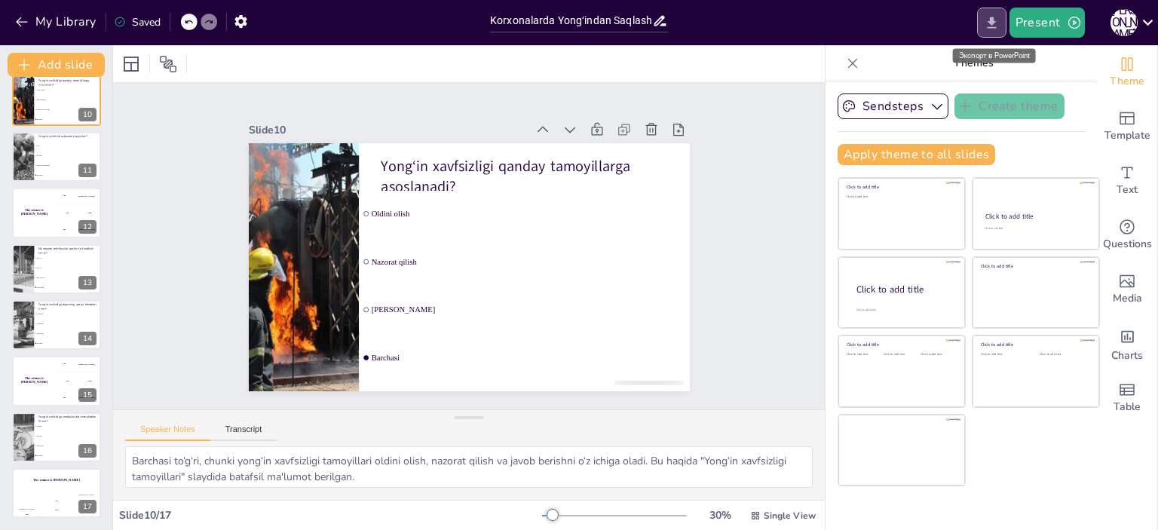
click at [991, 16] on icon "Export to PowerPoint" at bounding box center [992, 23] width 16 height 16
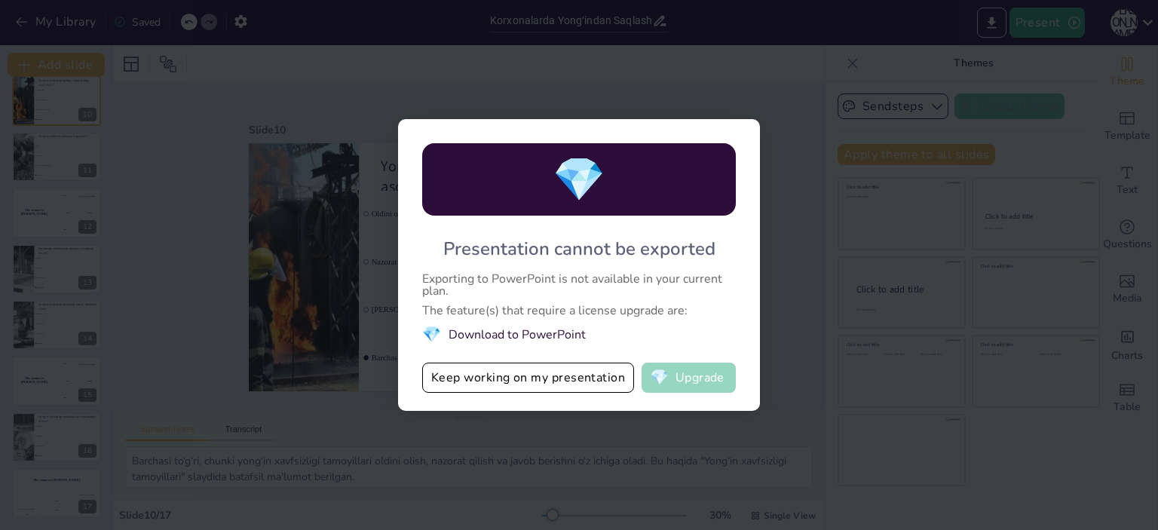
click at [676, 373] on button "💎 Upgrade" at bounding box center [689, 378] width 94 height 30
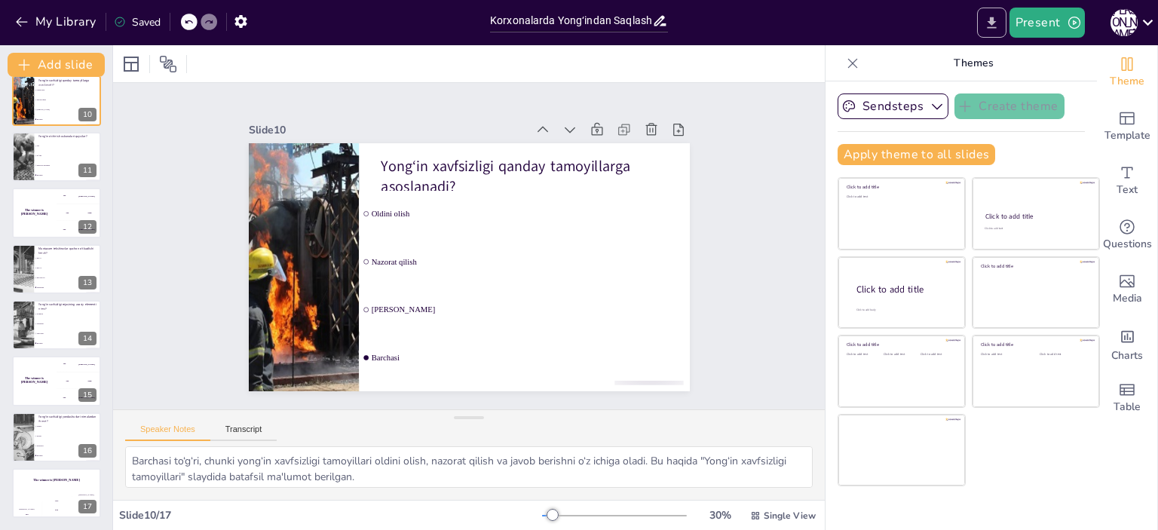
click at [981, 27] on button "Export to PowerPoint" at bounding box center [991, 23] width 29 height 30
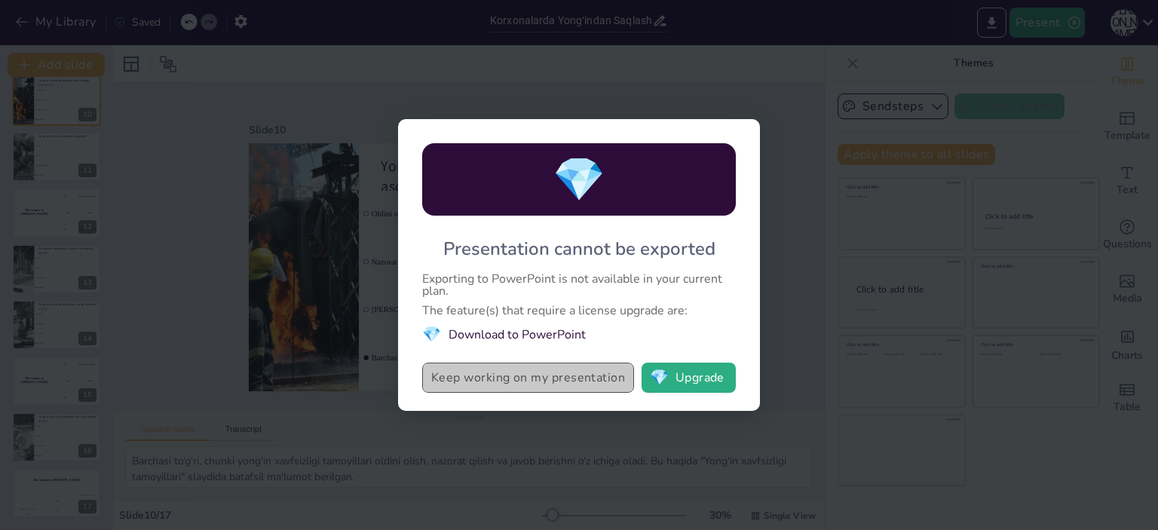
click at [508, 375] on button "Keep working on my presentation" at bounding box center [528, 378] width 212 height 30
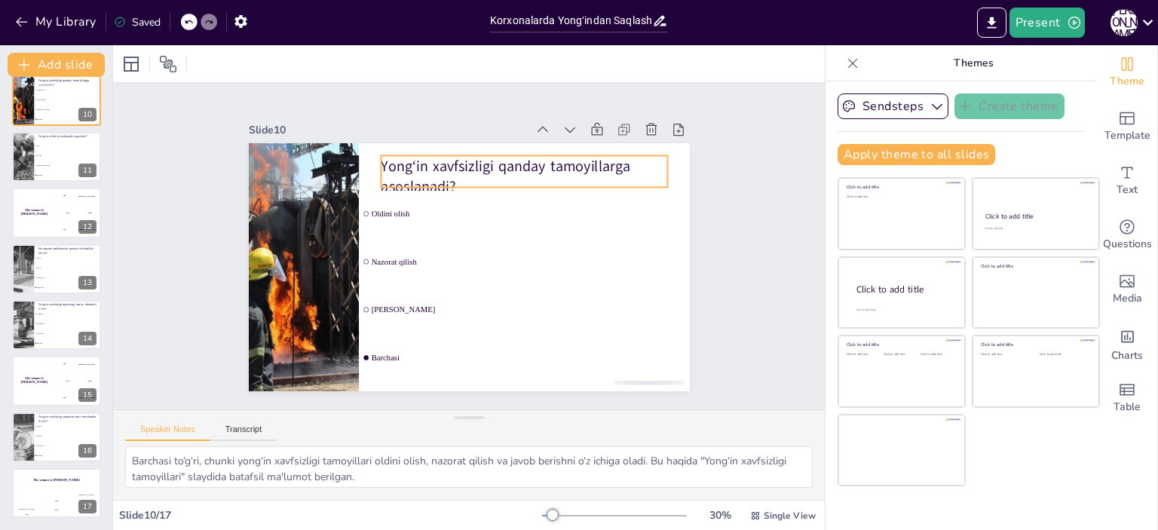
click at [400, 160] on p "Yong‘in xavfsizligi qanday tamoyillarga asoslanadi?" at bounding box center [542, 196] width 285 height 127
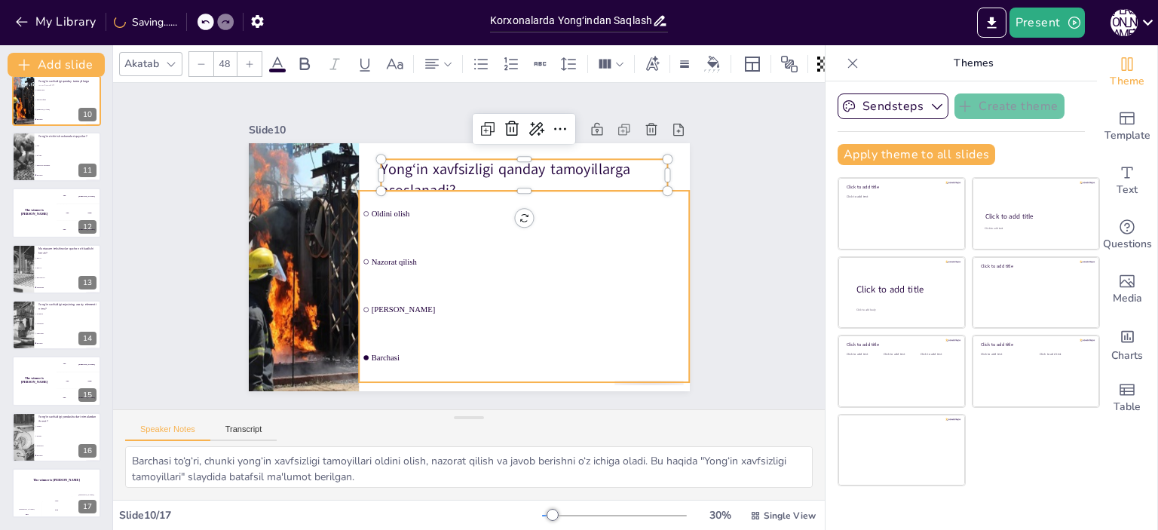
click at [383, 244] on li "Nazorat qilish" at bounding box center [499, 295] width 277 height 256
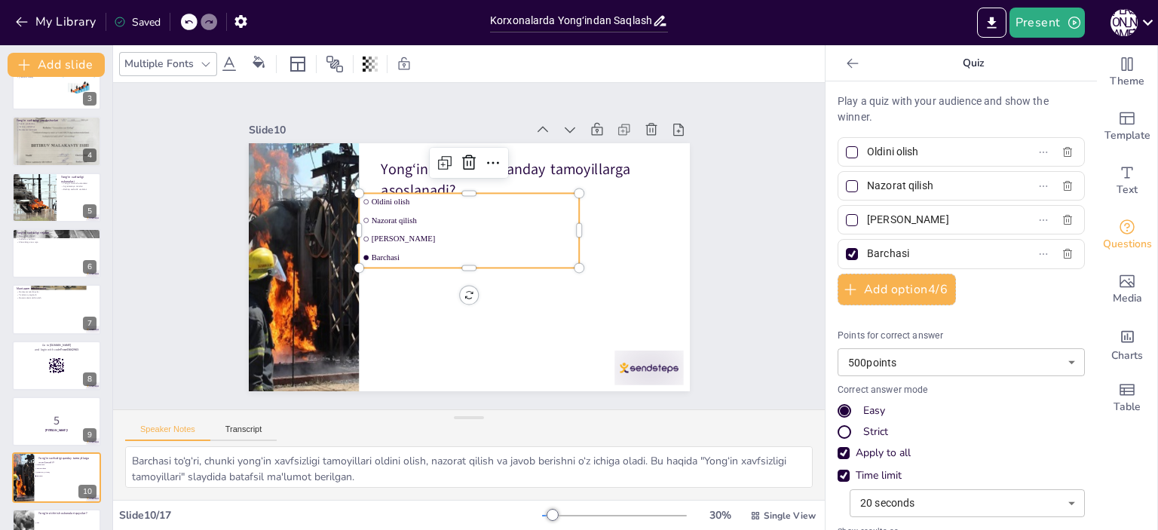
scroll to position [0, 0]
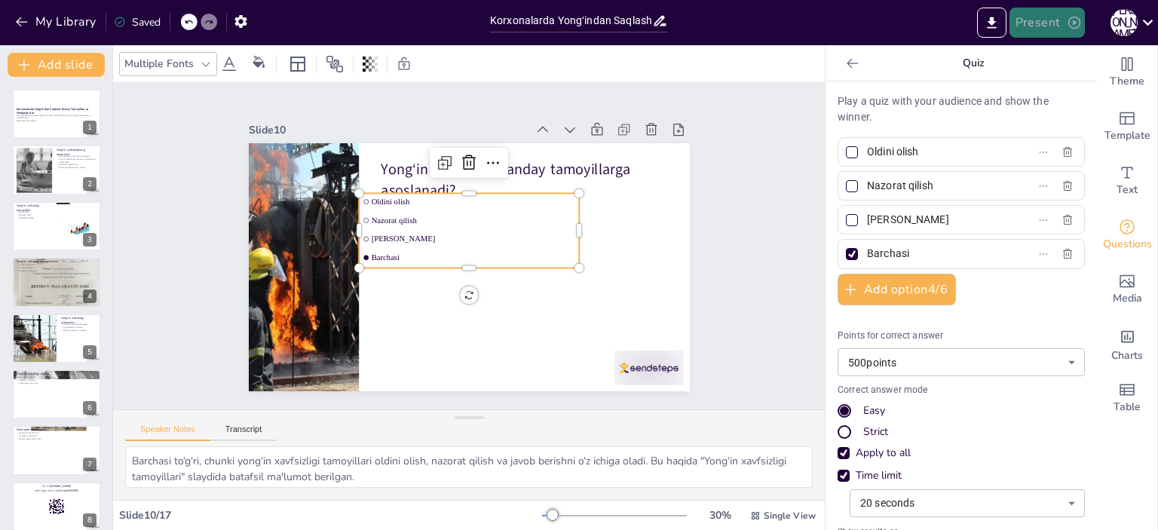
click at [1044, 14] on button "Present" at bounding box center [1047, 23] width 75 height 30
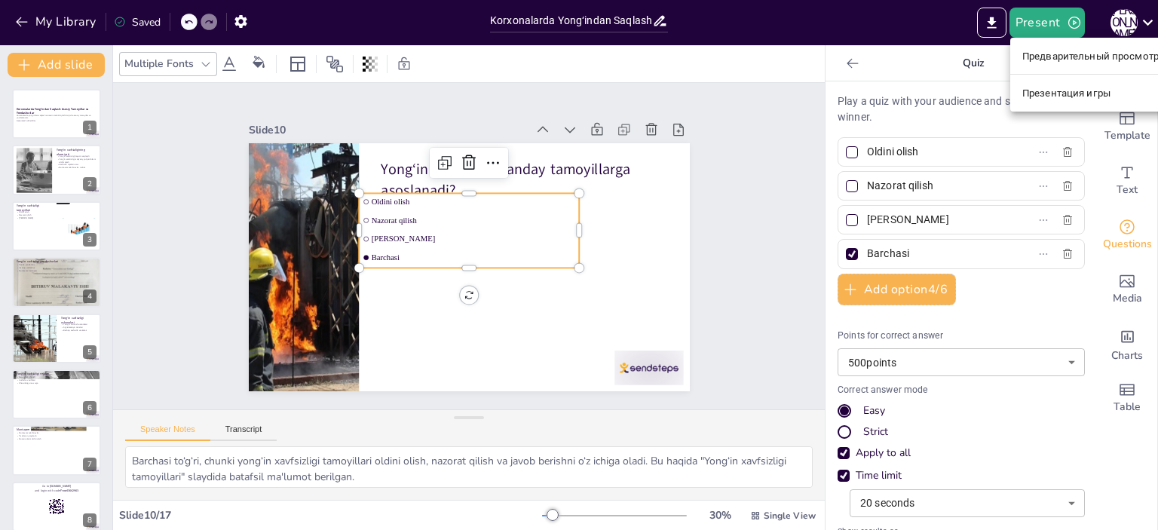
click at [989, 27] on div at bounding box center [579, 265] width 1158 height 530
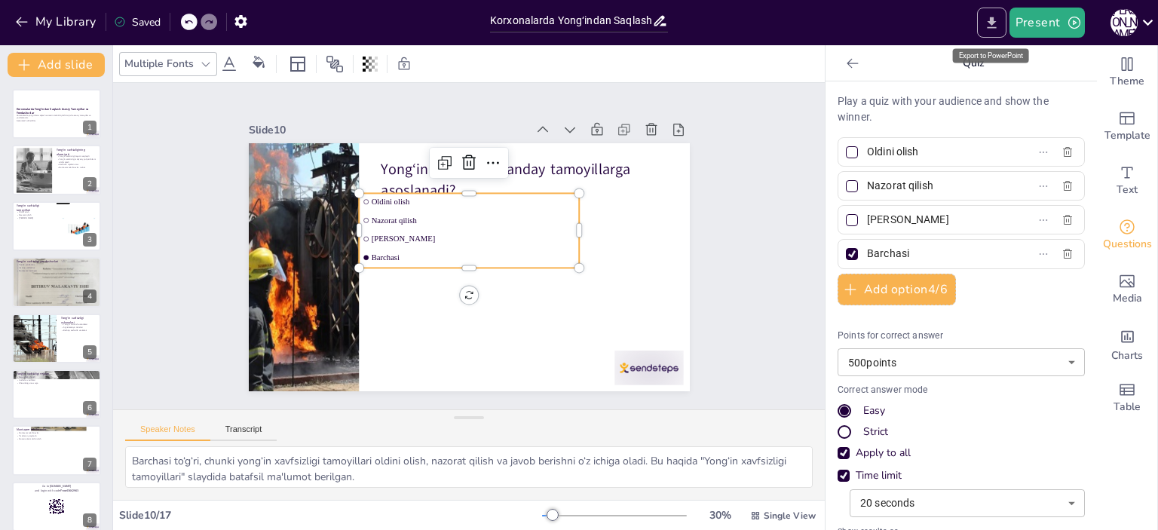
click at [990, 23] on icon "Export to PowerPoint" at bounding box center [992, 23] width 16 height 16
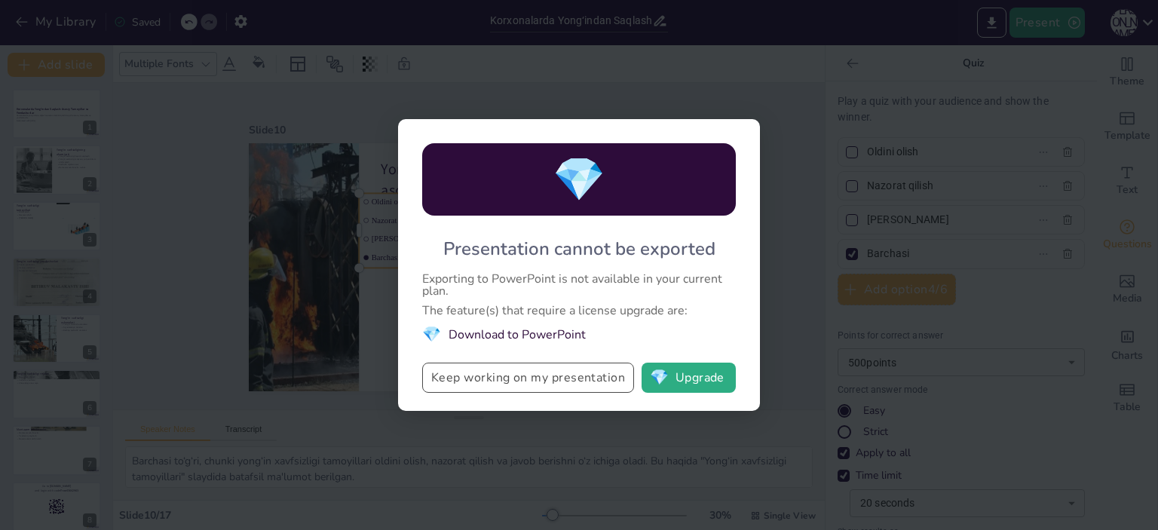
drag, startPoint x: 558, startPoint y: 366, endPoint x: 553, endPoint y: 373, distance: 8.0
click at [557, 366] on button "Keep working on my presentation" at bounding box center [528, 378] width 212 height 30
